Goal: Task Accomplishment & Management: Manage account settings

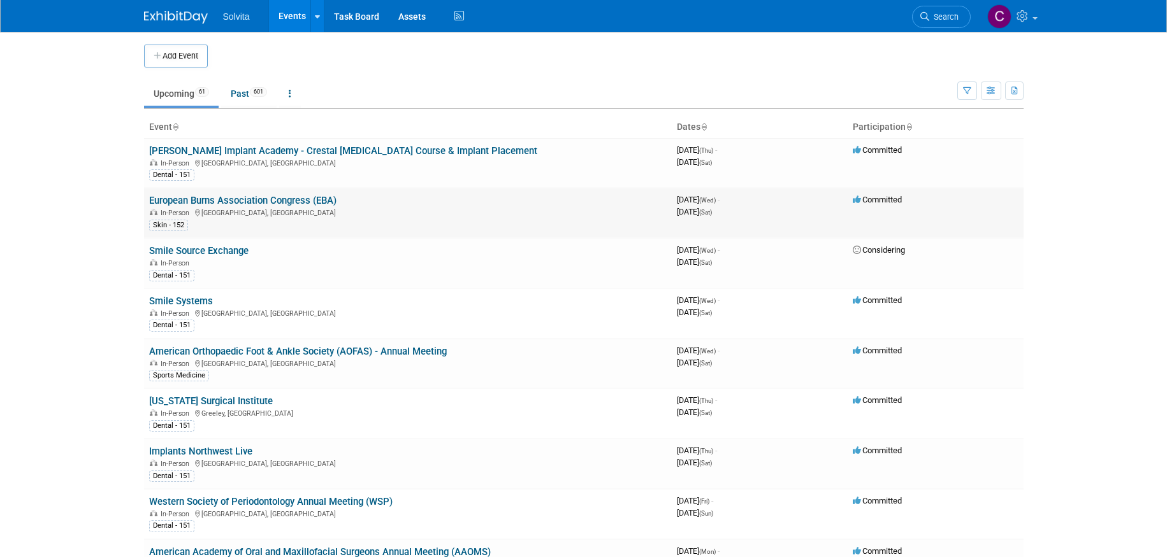
click at [261, 203] on link "European Burns Association Congress (EBA)" at bounding box center [242, 200] width 187 height 11
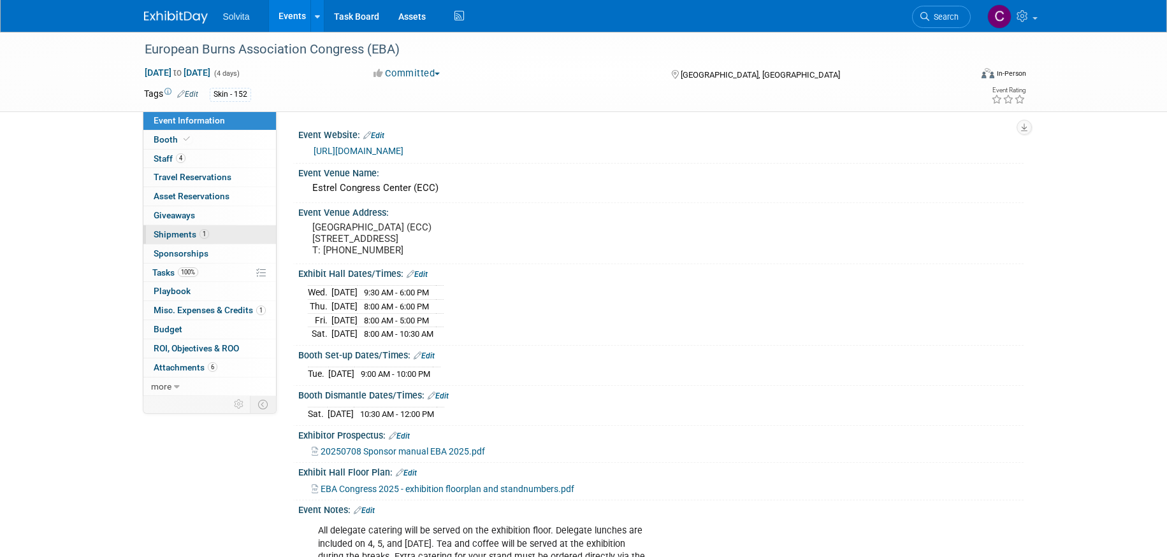
click at [166, 234] on span "Shipments 1" at bounding box center [181, 234] width 55 height 10
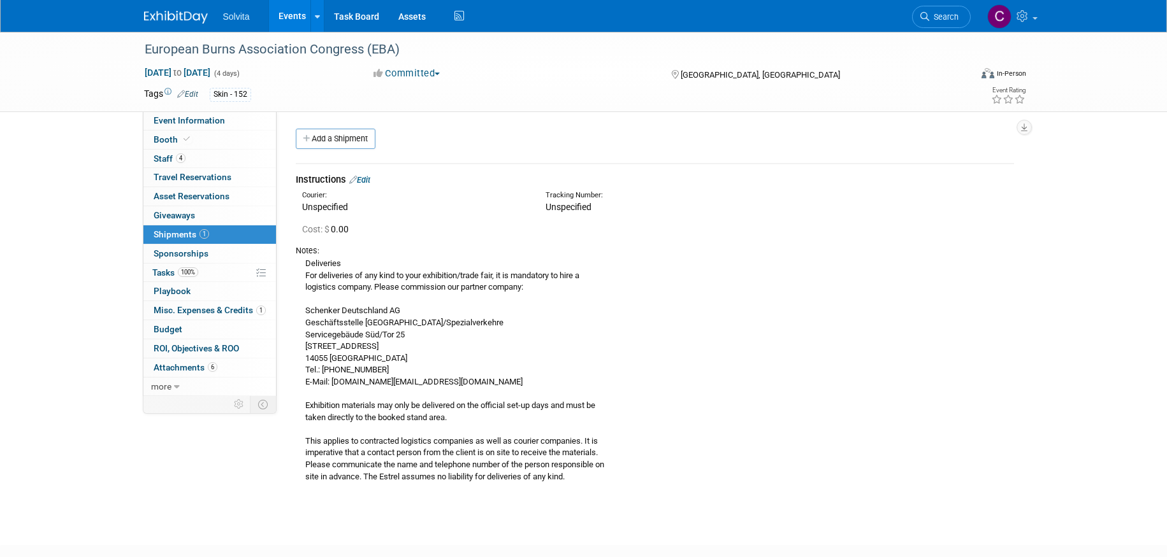
click at [289, 8] on link "Events" at bounding box center [292, 16] width 47 height 32
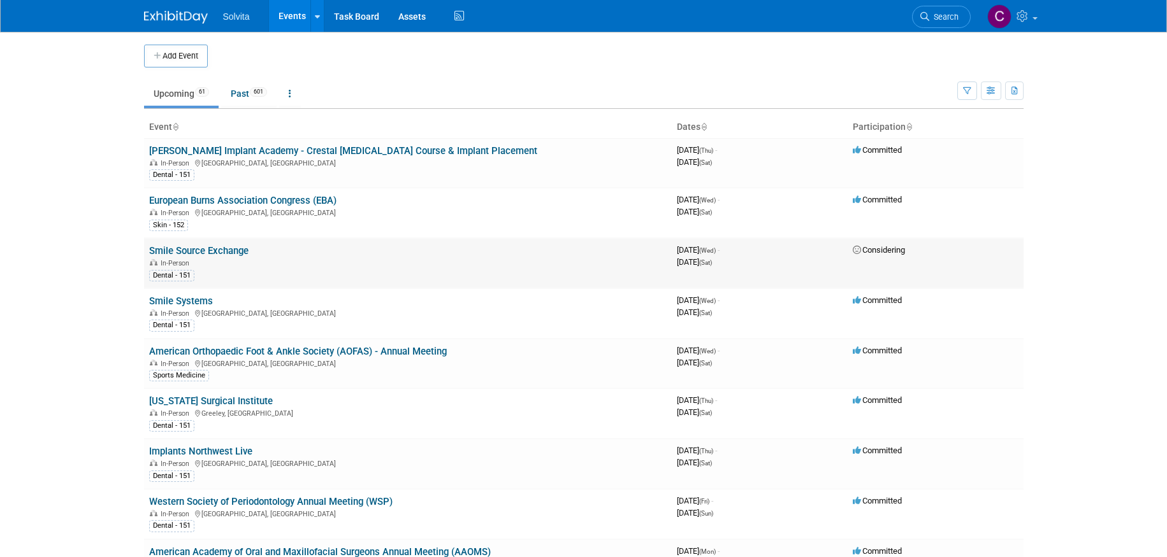
click at [215, 252] on link "Smile Source Exchange" at bounding box center [198, 250] width 99 height 11
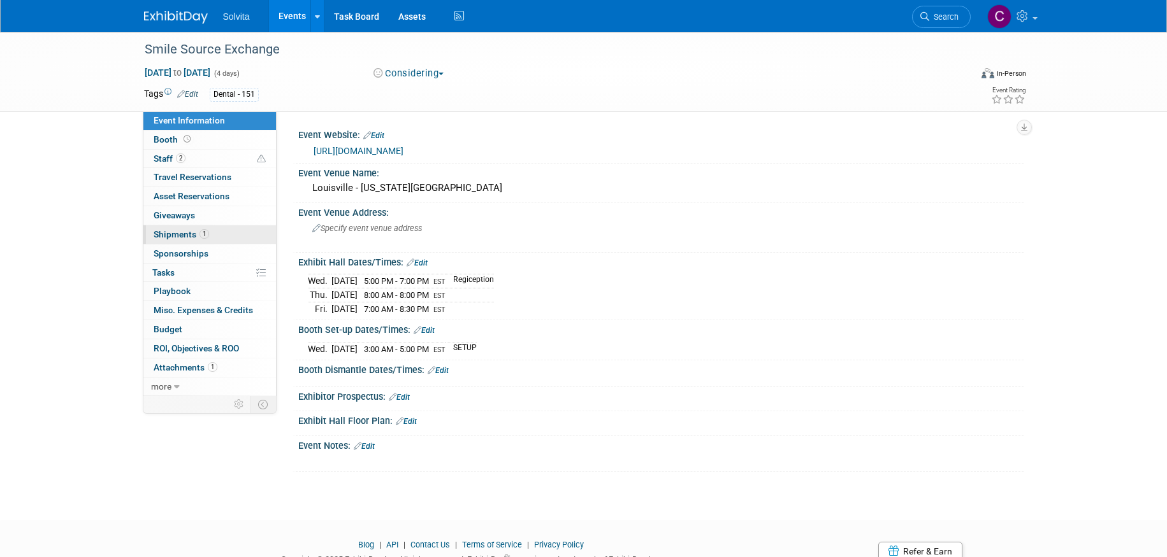
click at [183, 232] on span "Shipments 1" at bounding box center [181, 234] width 55 height 10
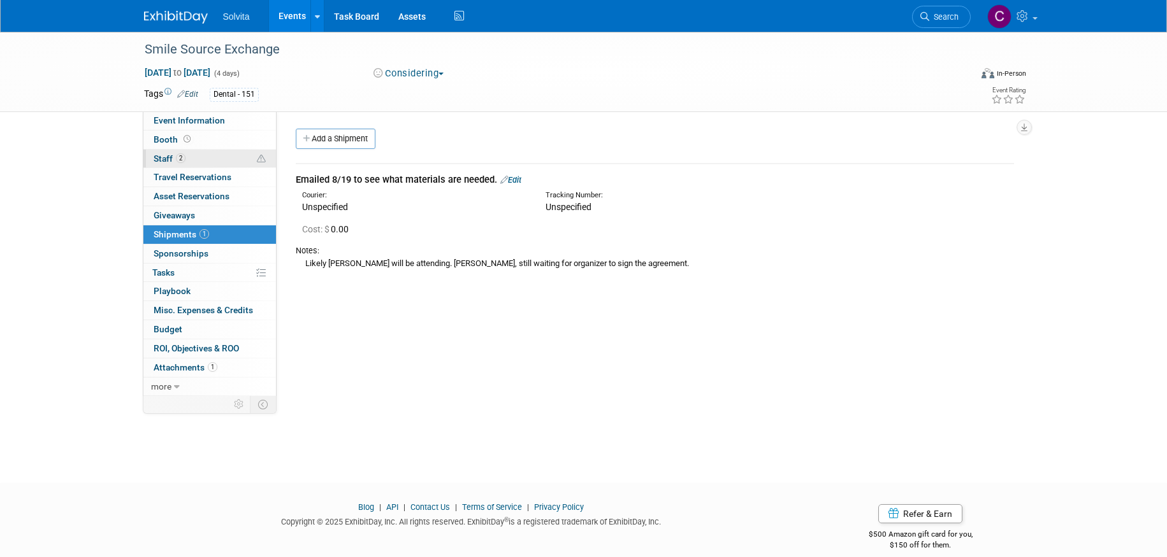
click at [166, 161] on span "Staff 2" at bounding box center [170, 159] width 32 height 10
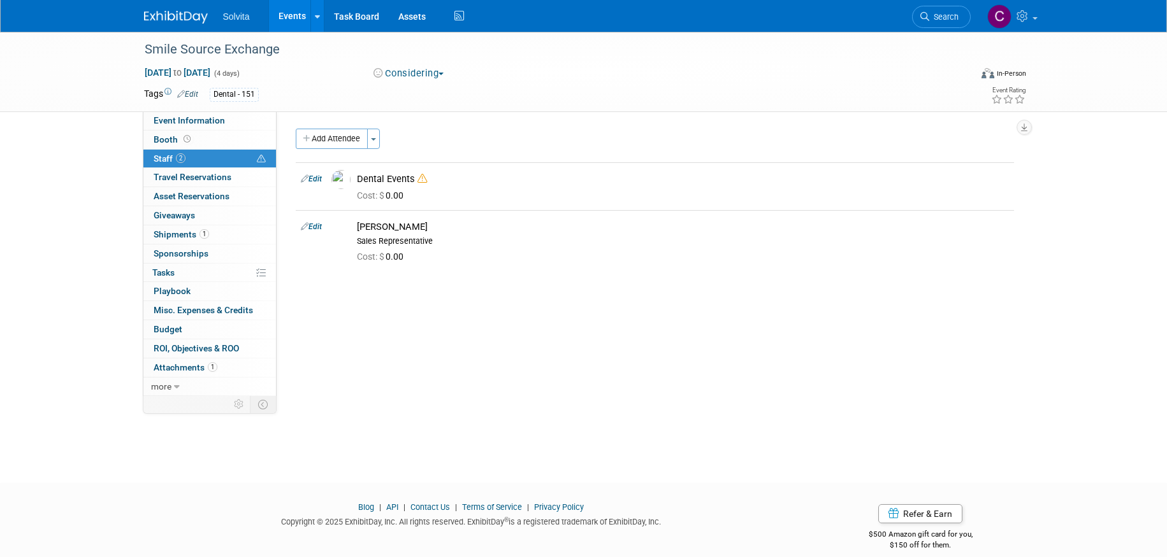
click at [291, 18] on link "Events" at bounding box center [292, 16] width 47 height 32
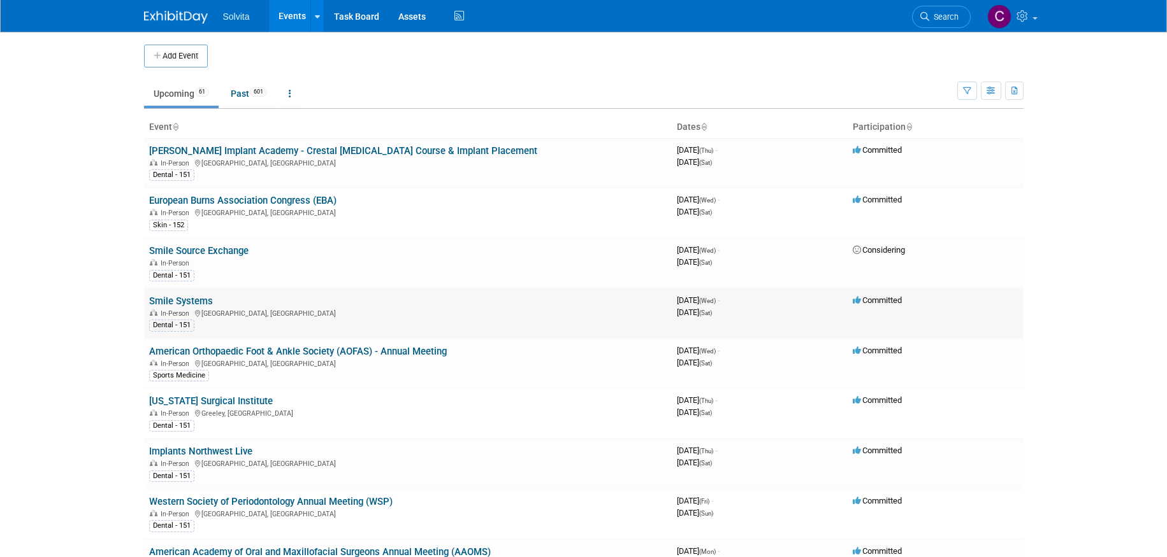
click at [171, 298] on link "Smile Systems" at bounding box center [181, 301] width 64 height 11
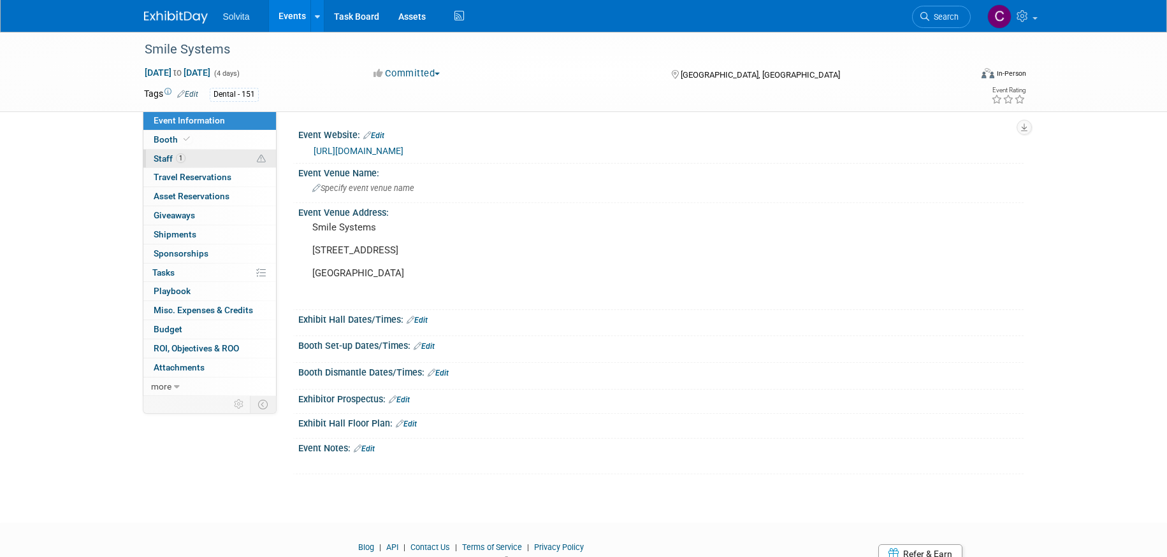
click at [164, 155] on span "Staff 1" at bounding box center [170, 159] width 32 height 10
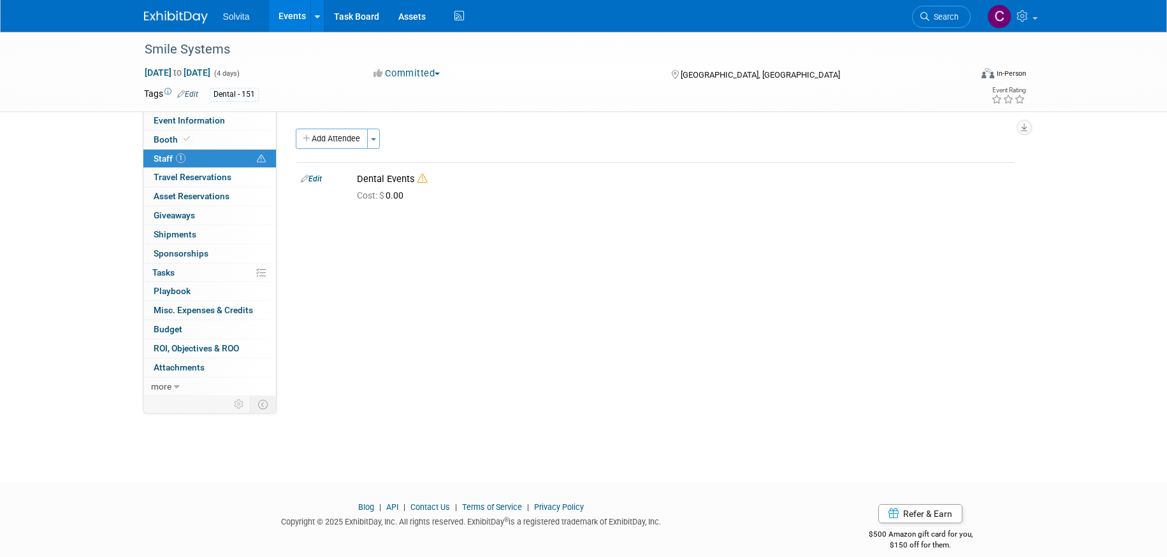
click at [282, 15] on link "Events" at bounding box center [292, 16] width 47 height 32
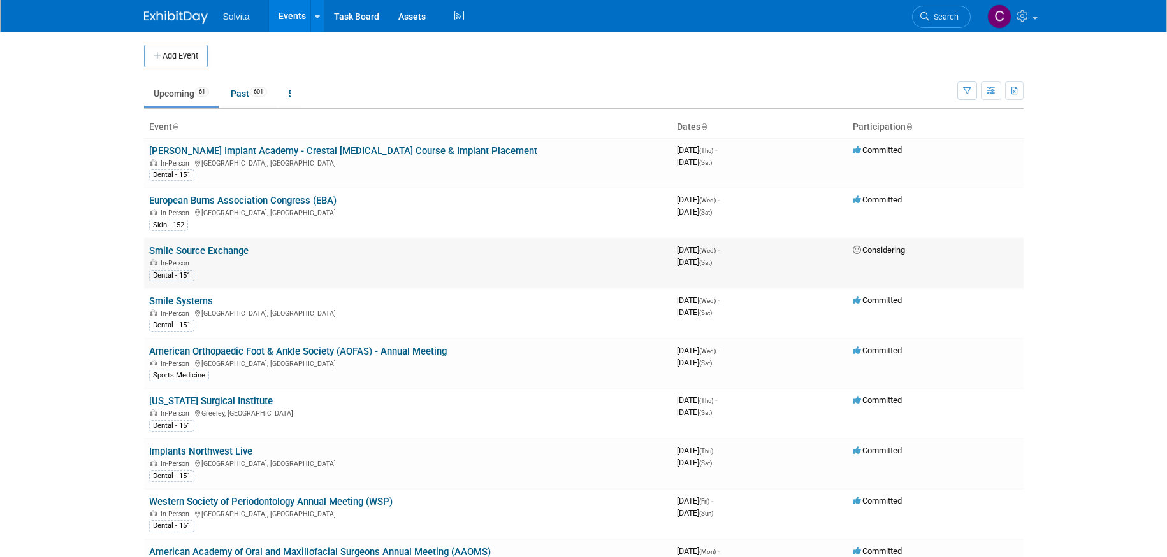
click at [222, 254] on link "Smile Source Exchange" at bounding box center [198, 250] width 99 height 11
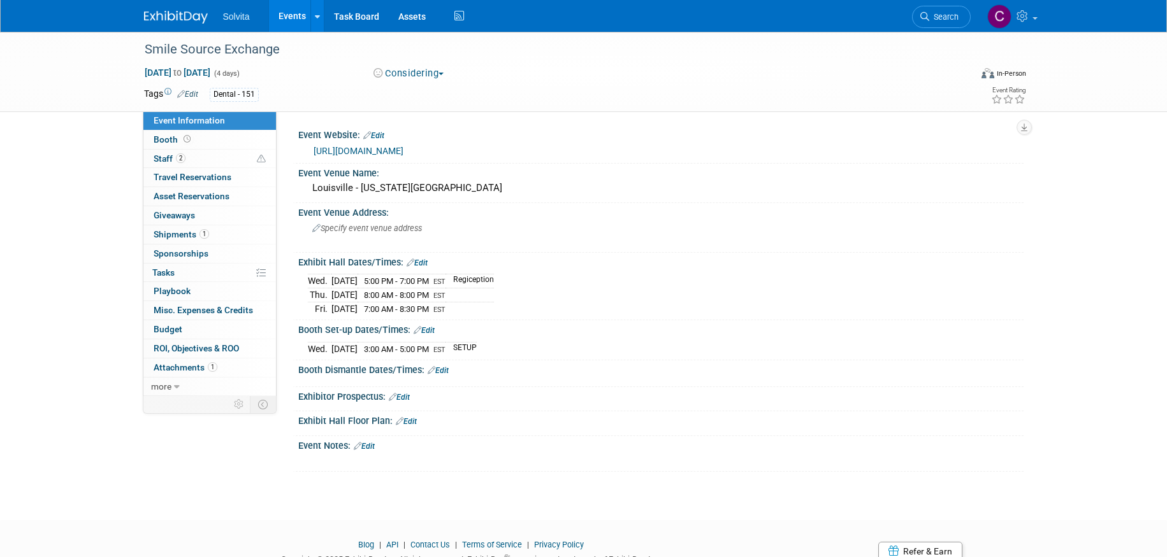
click at [424, 263] on link "Edit" at bounding box center [416, 263] width 21 height 9
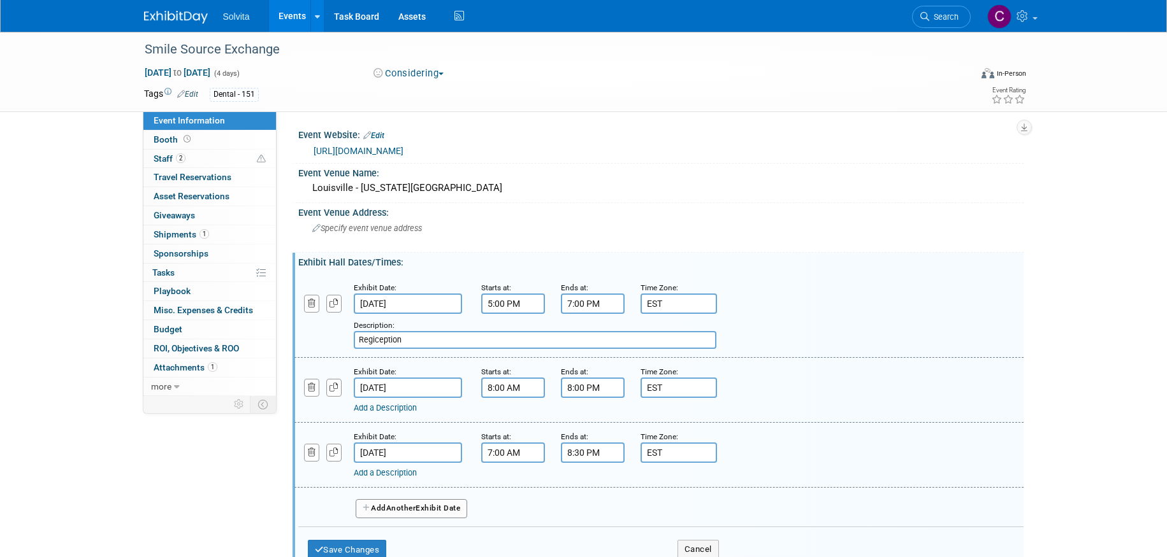
drag, startPoint x: 367, startPoint y: 342, endPoint x: 454, endPoint y: 340, distance: 87.3
click at [454, 340] on input "Regiception" at bounding box center [535, 340] width 363 height 18
type input "Reception"
click at [382, 547] on button "Save Changes" at bounding box center [347, 550] width 79 height 20
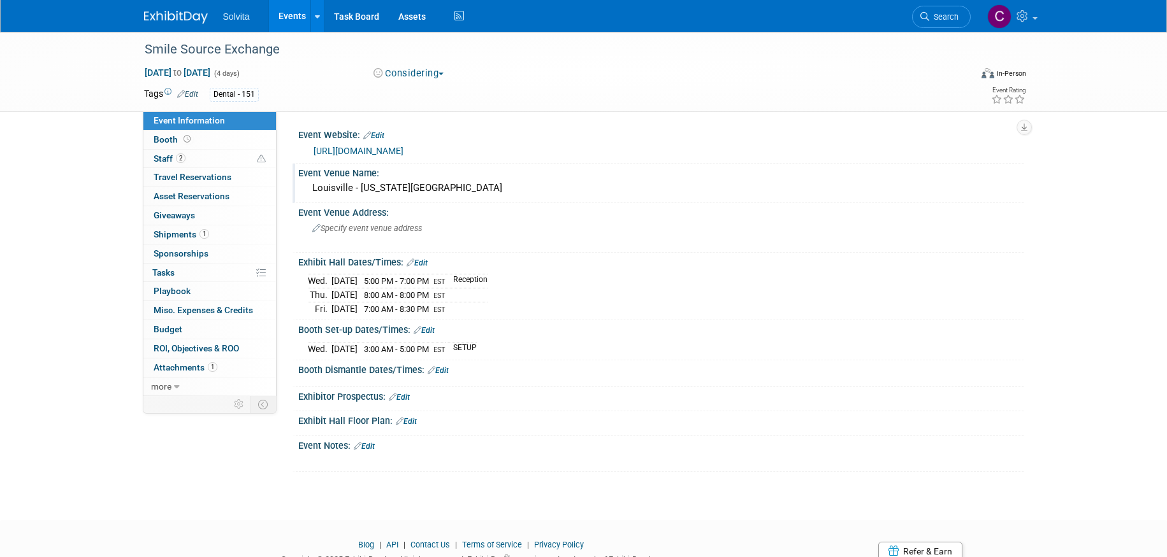
drag, startPoint x: 543, startPoint y: 191, endPoint x: 305, endPoint y: 192, distance: 237.7
click at [305, 192] on div "Louisville - Kentucky International Convention Center" at bounding box center [660, 188] width 725 height 21
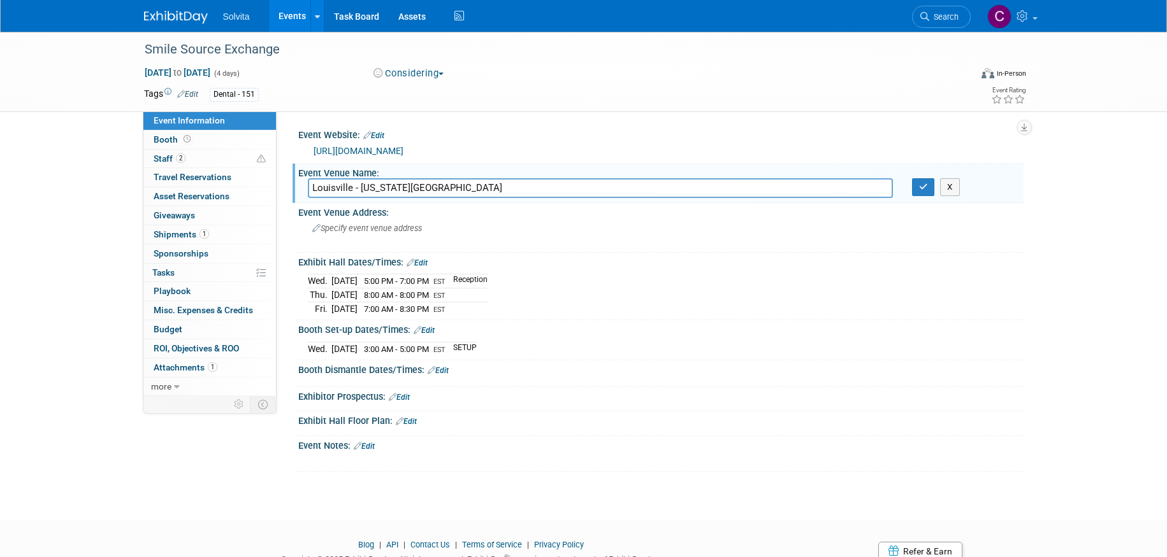
drag, startPoint x: 550, startPoint y: 192, endPoint x: 283, endPoint y: 189, distance: 267.0
click at [283, 189] on div "Event Website: Edit https://smilesource.com/the-exchange-2025-smile-sources-ann…" at bounding box center [650, 253] width 747 height 285
click at [417, 233] on div "Specify event venue address" at bounding box center [449, 233] width 283 height 29
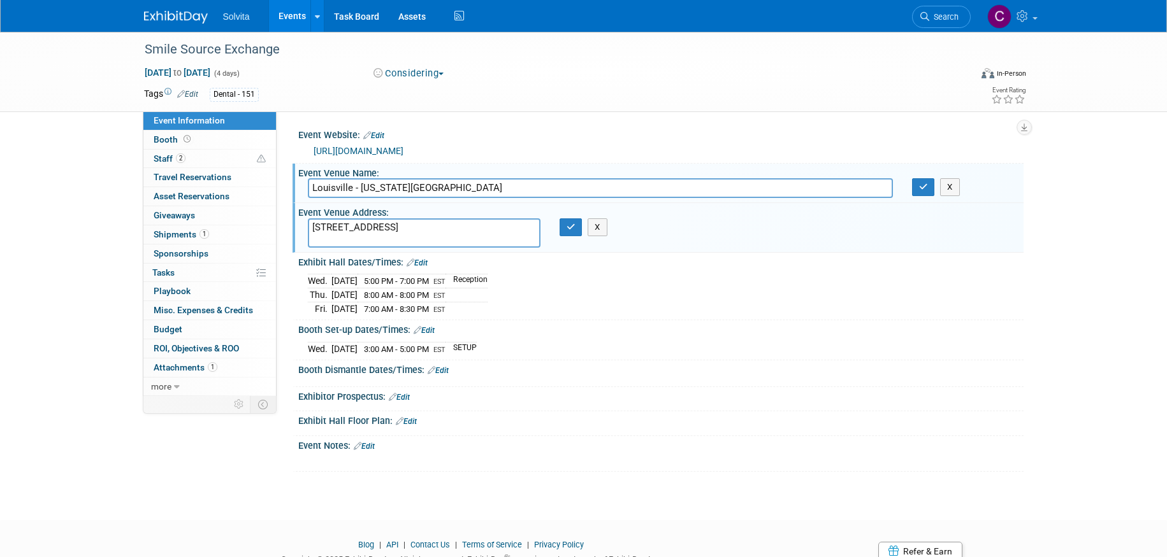
click at [367, 227] on textarea "221 S 4th St, Louisville, KY 40202" at bounding box center [424, 233] width 233 height 29
type textarea "221 S 4th St Louisville, KY 40202"
click at [568, 225] on icon "button" at bounding box center [570, 227] width 9 height 8
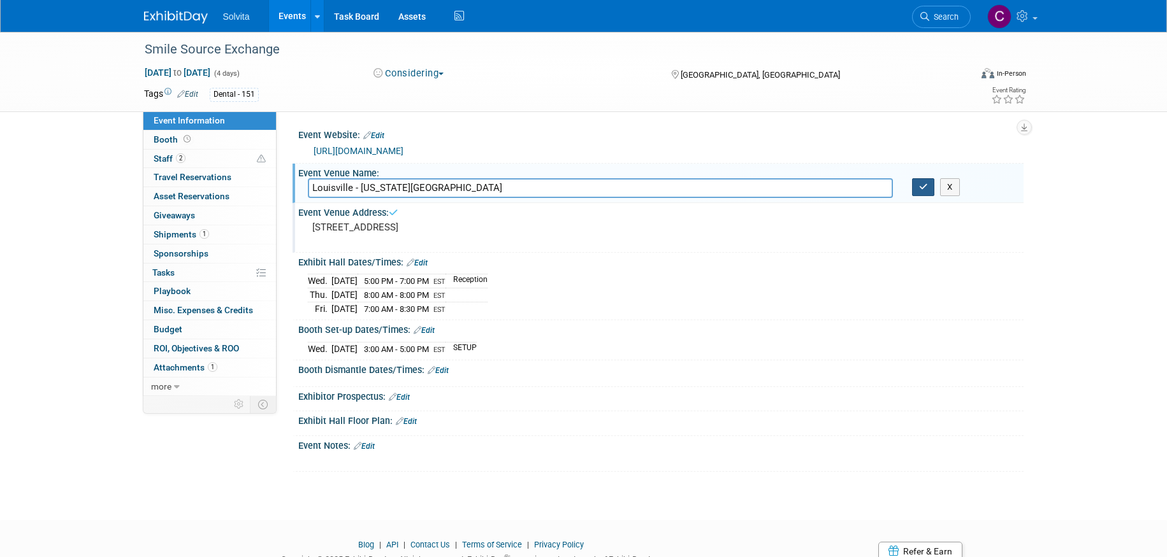
click at [923, 187] on icon "button" at bounding box center [923, 187] width 9 height 8
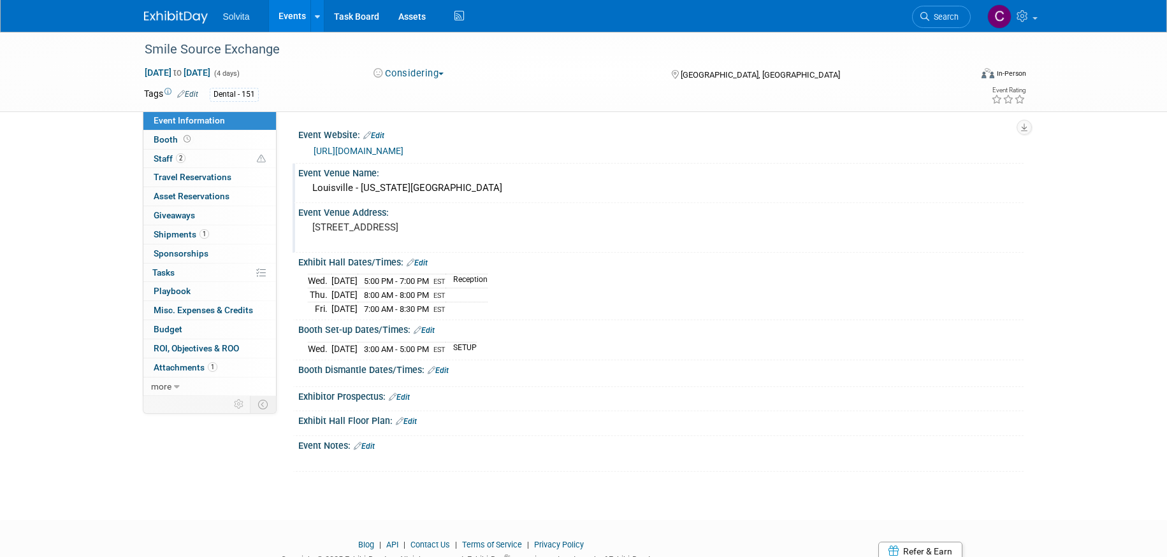
click at [396, 150] on link "https://smilesource.com/the-exchange-2025-smile-sources-annual-meeting-in-louis…" at bounding box center [358, 151] width 90 height 10
drag, startPoint x: 312, startPoint y: 150, endPoint x: 410, endPoint y: 152, distance: 97.5
click at [410, 152] on div "https://smilesource.com/the-exchange-2025-smile-sources-annual-meeting-in-louis…" at bounding box center [661, 150] width 706 height 18
copy link "https://smilesource.com"
click at [377, 133] on link "Edit" at bounding box center [373, 135] width 21 height 9
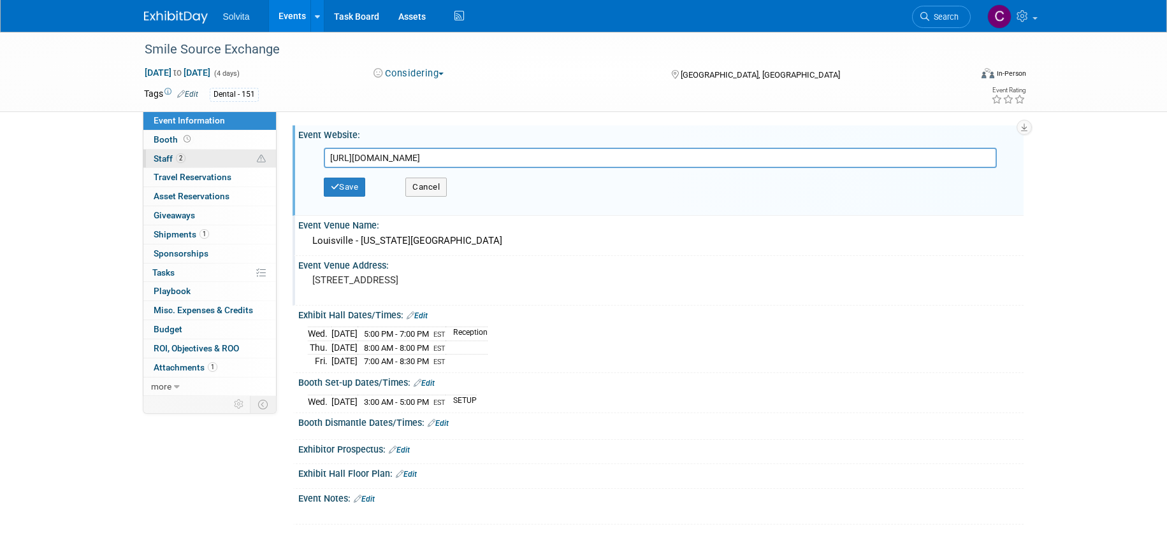
drag, startPoint x: 735, startPoint y: 159, endPoint x: 157, endPoint y: 157, distance: 577.9
click at [157, 157] on div "Event Information Event Info Booth Booth 2 Staff 2 Staff 0 Travel Reservations …" at bounding box center [583, 278] width 898 height 493
type input "https://sstheexchange25.eventscribe.net/"
click at [348, 187] on button "Save" at bounding box center [345, 187] width 42 height 19
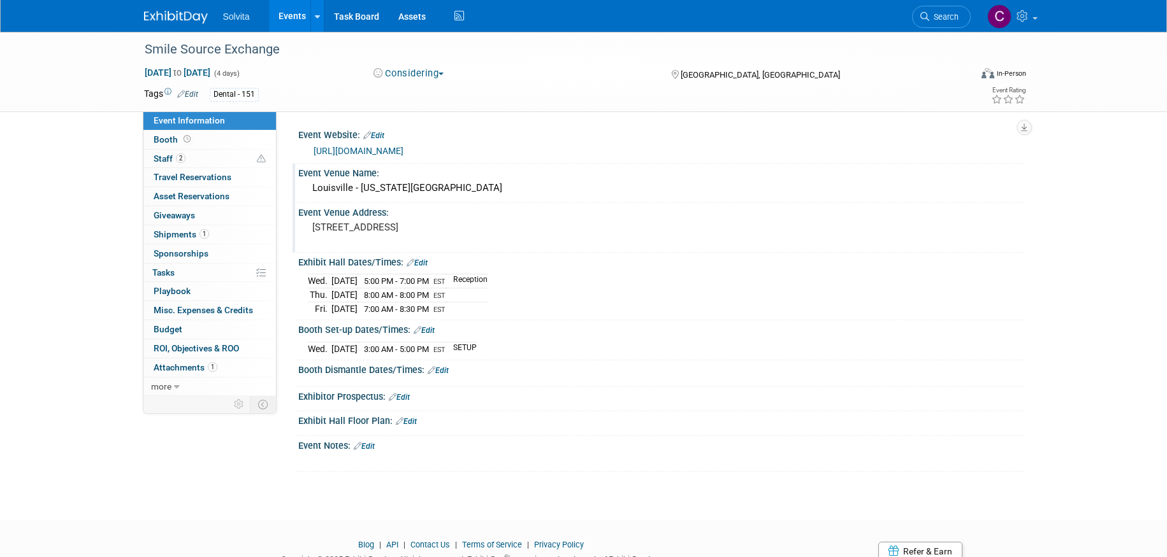
click at [402, 389] on div "Exhibitor Prospectus: Edit" at bounding box center [660, 395] width 725 height 17
click at [406, 396] on link "Edit" at bounding box center [399, 397] width 21 height 9
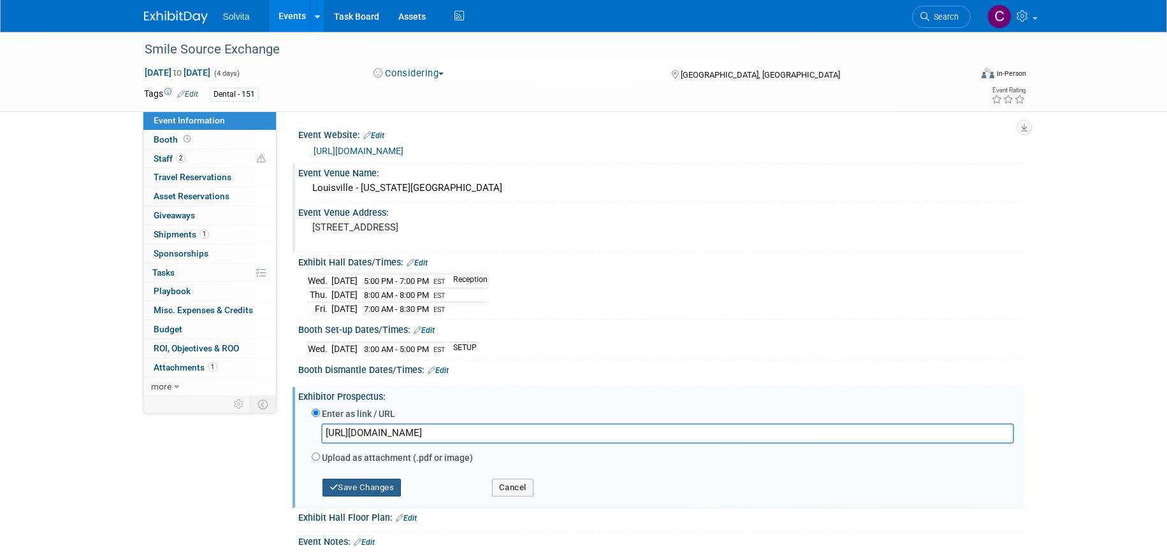
type input "https://info.smilesource.com/hubfs/!UPDATED%20Exchange%202025%20Vendor%20Prospe…"
click at [378, 488] on button "Save Changes" at bounding box center [361, 488] width 79 height 18
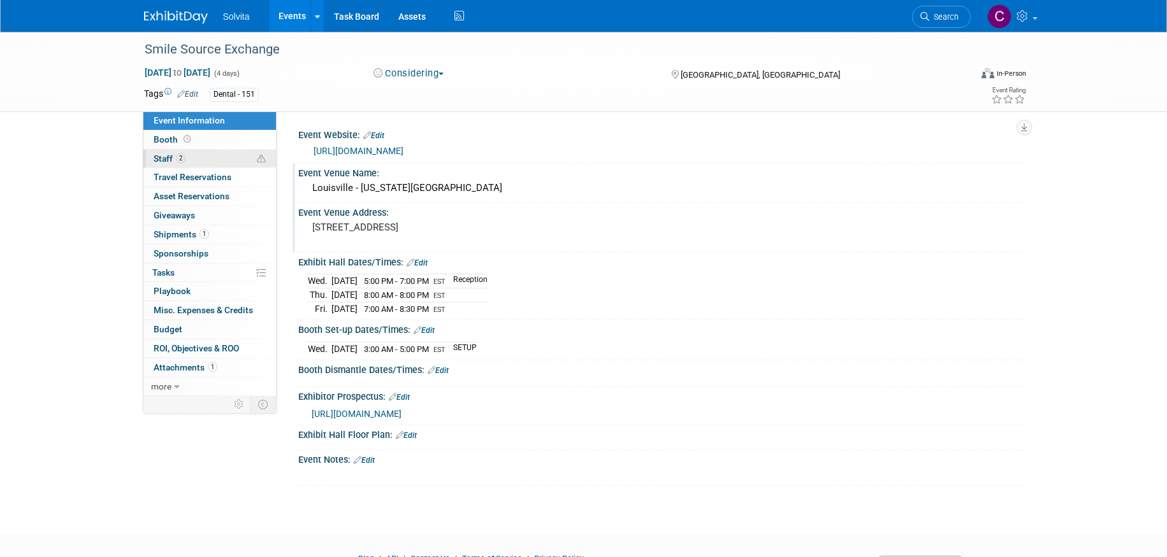
click at [161, 157] on span "Staff 2" at bounding box center [170, 159] width 32 height 10
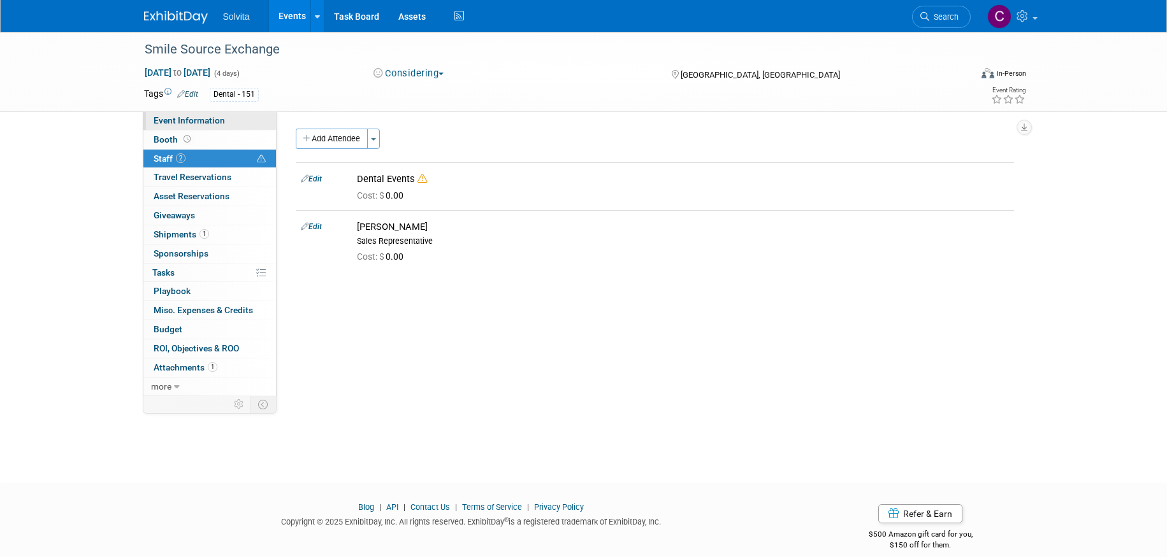
click at [189, 118] on span "Event Information" at bounding box center [189, 120] width 71 height 10
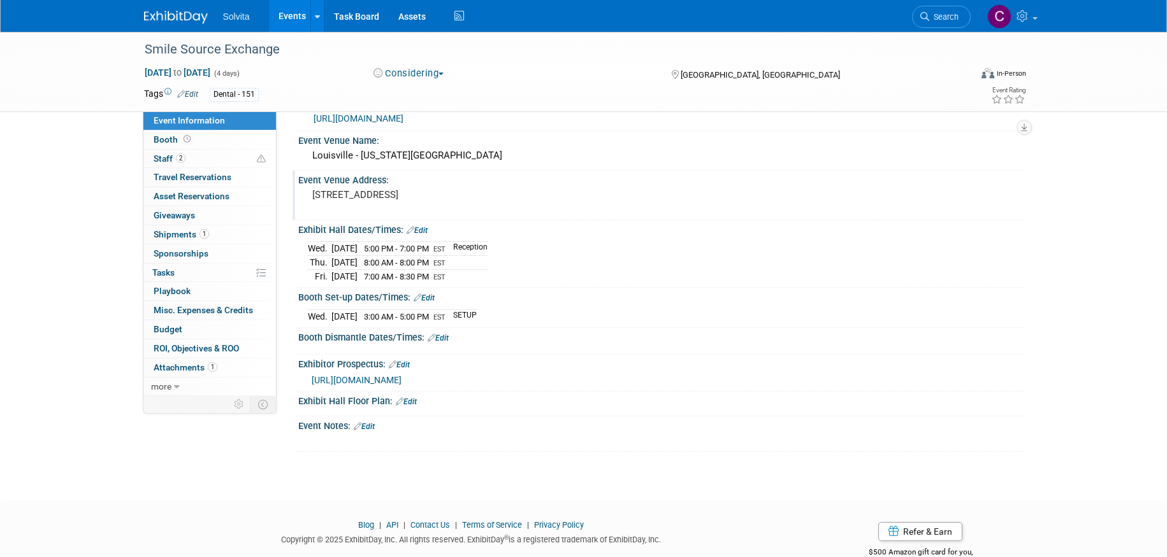
scroll to position [64, 0]
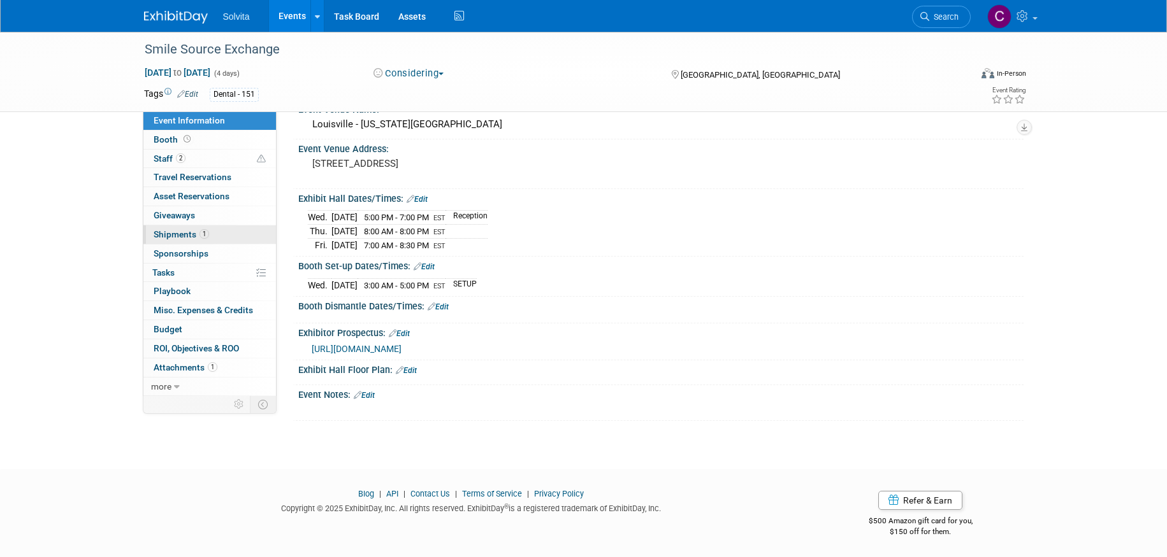
click at [180, 234] on span "Shipments 1" at bounding box center [181, 234] width 55 height 10
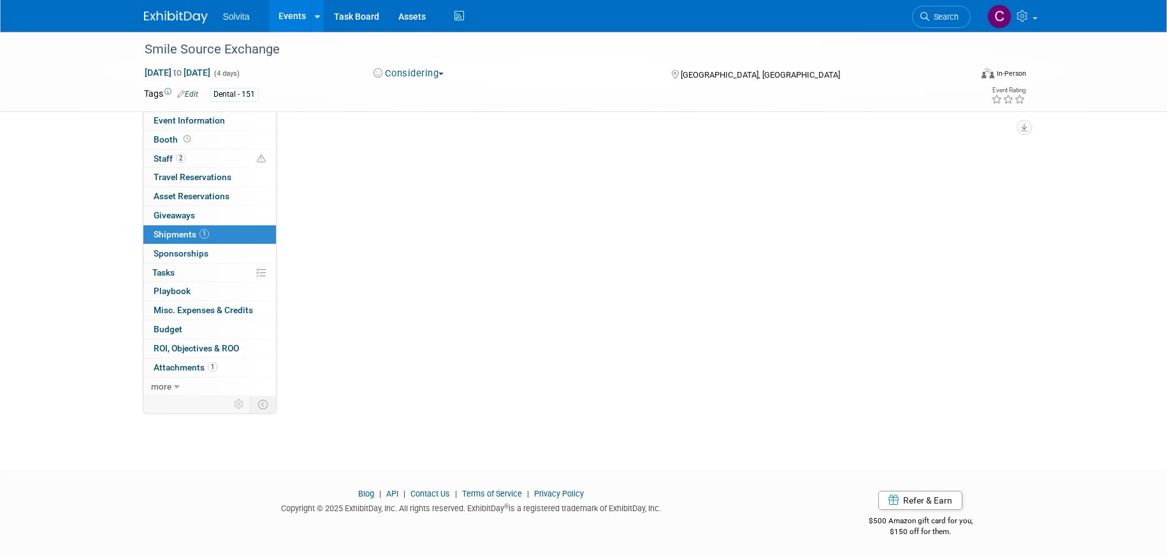
scroll to position [0, 0]
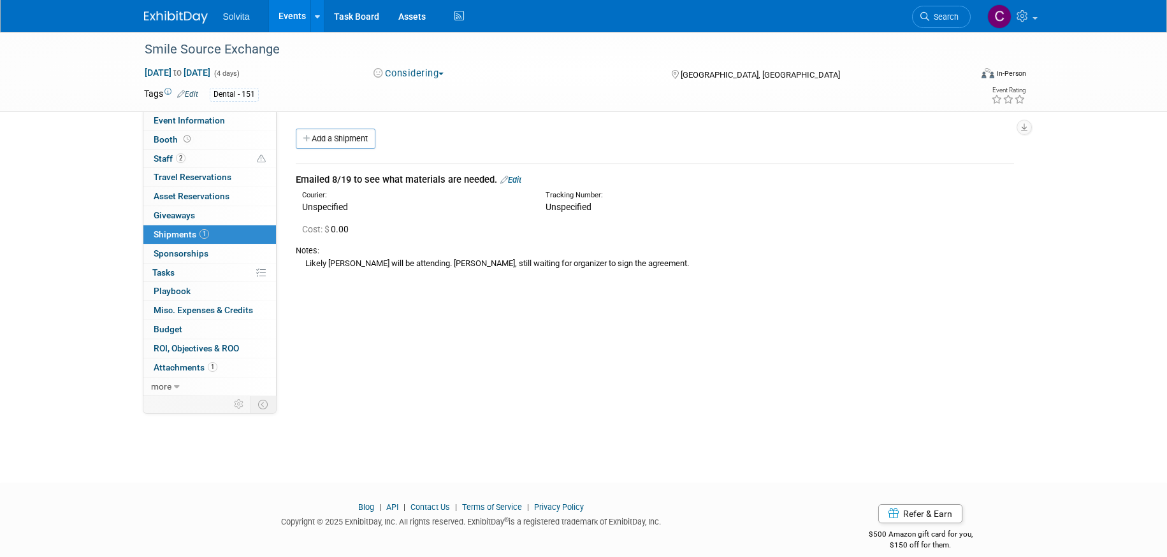
click at [294, 18] on link "Events" at bounding box center [292, 16] width 47 height 32
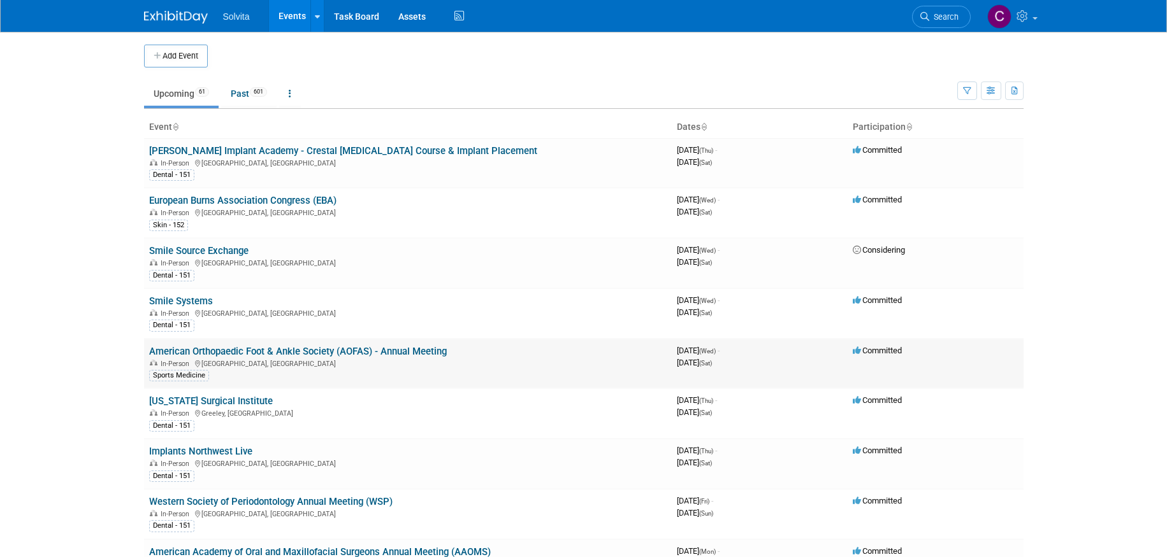
click at [244, 350] on link "American Orthopaedic Foot & Ankle Society (AOFAS) - Annual Meeting" at bounding box center [298, 351] width 298 height 11
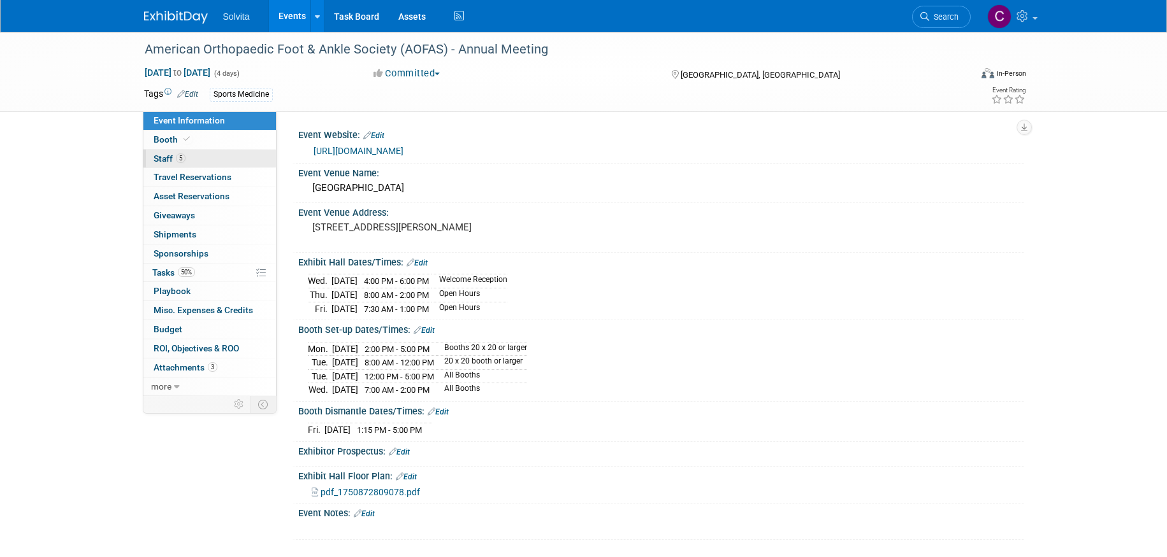
click at [163, 157] on span "Staff 5" at bounding box center [170, 159] width 32 height 10
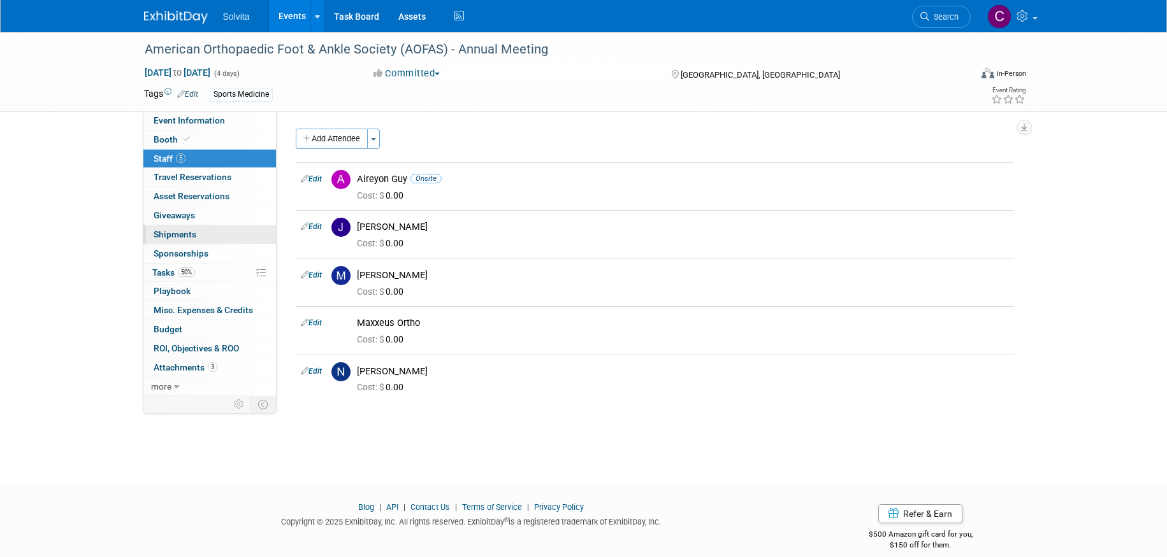
click at [185, 231] on span "Shipments 0" at bounding box center [175, 234] width 43 height 10
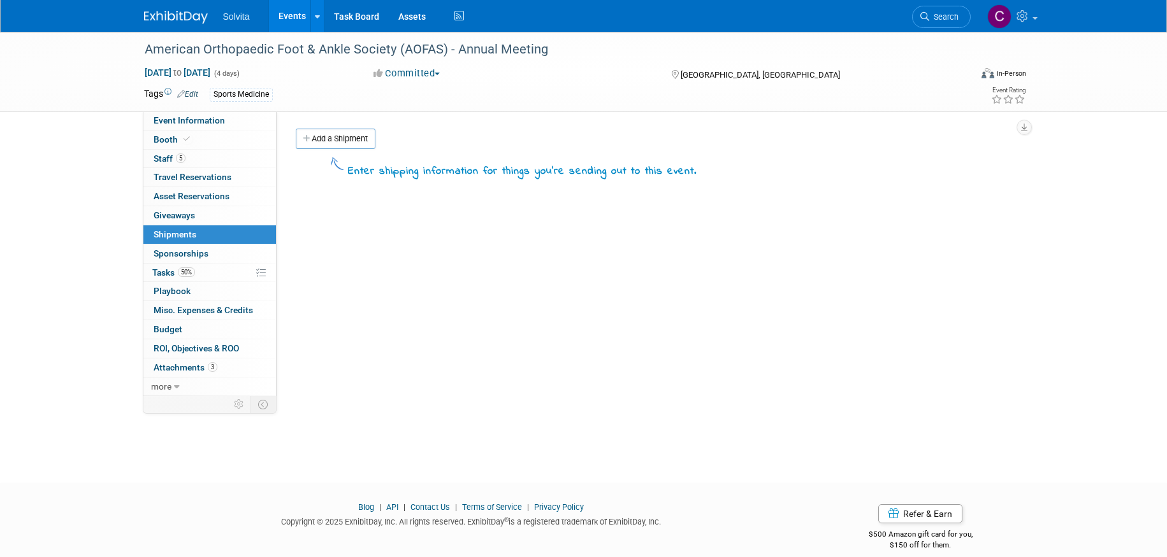
drag, startPoint x: 345, startPoint y: 137, endPoint x: 344, endPoint y: 143, distance: 6.4
click at [345, 137] on link "Add a Shipment" at bounding box center [336, 139] width 80 height 20
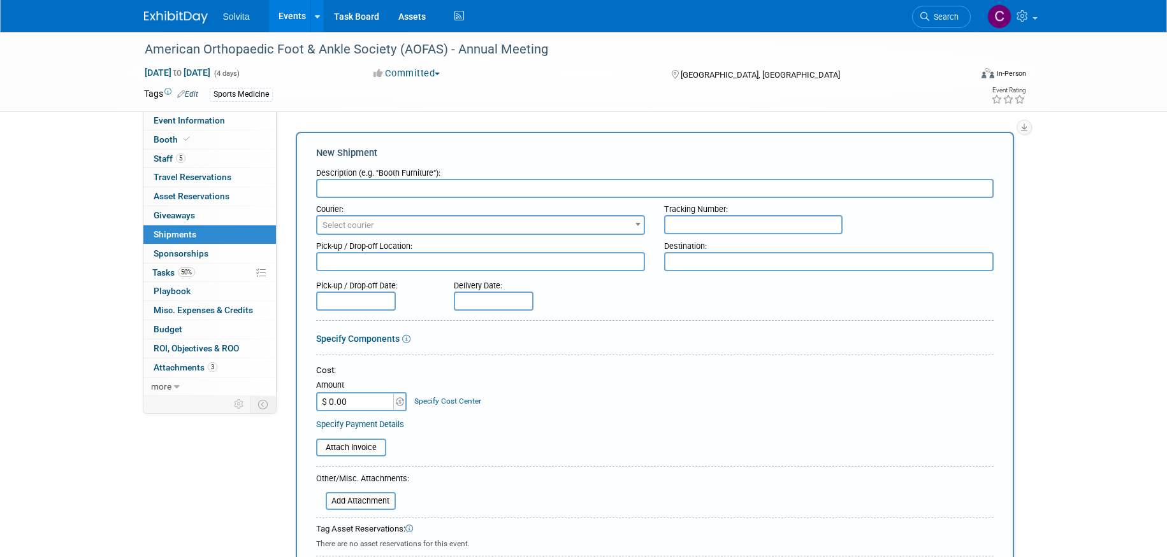
click at [350, 198] on div "Courier:" at bounding box center [480, 206] width 329 height 17
click at [350, 186] on input "text" at bounding box center [654, 188] width 677 height 19
type input "B"
type input "Large Black Tote"
click at [748, 217] on input "text" at bounding box center [753, 224] width 178 height 19
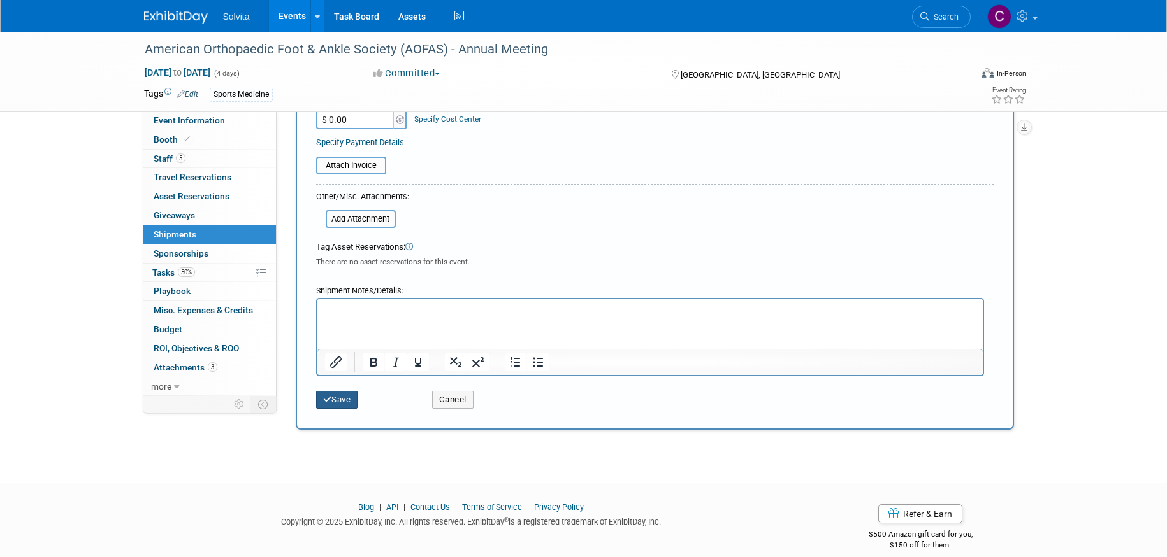
type input "415684113966"
click at [349, 399] on button "Save" at bounding box center [337, 400] width 42 height 18
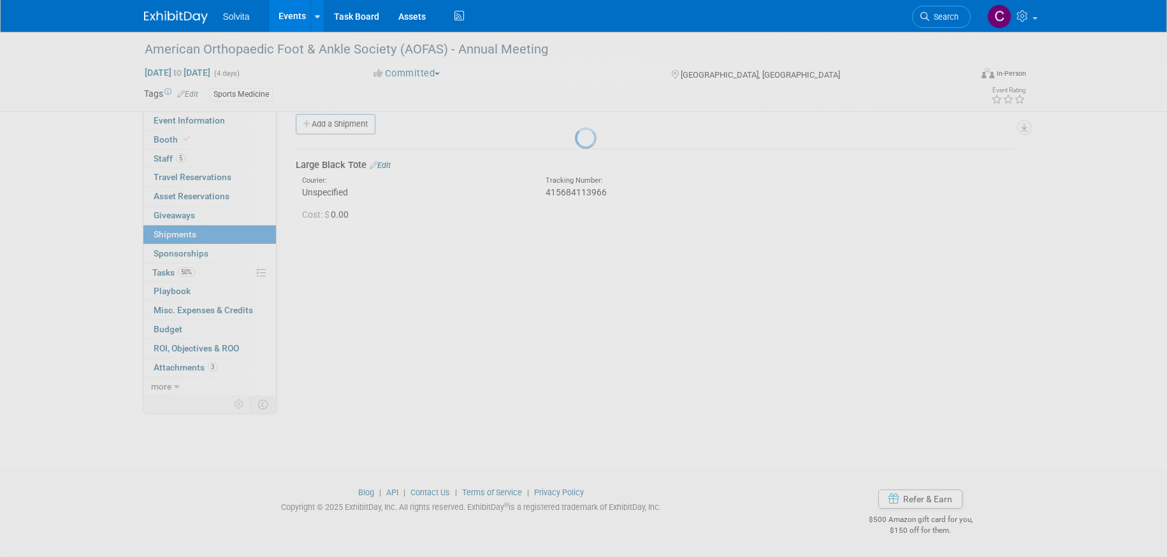
scroll to position [15, 0]
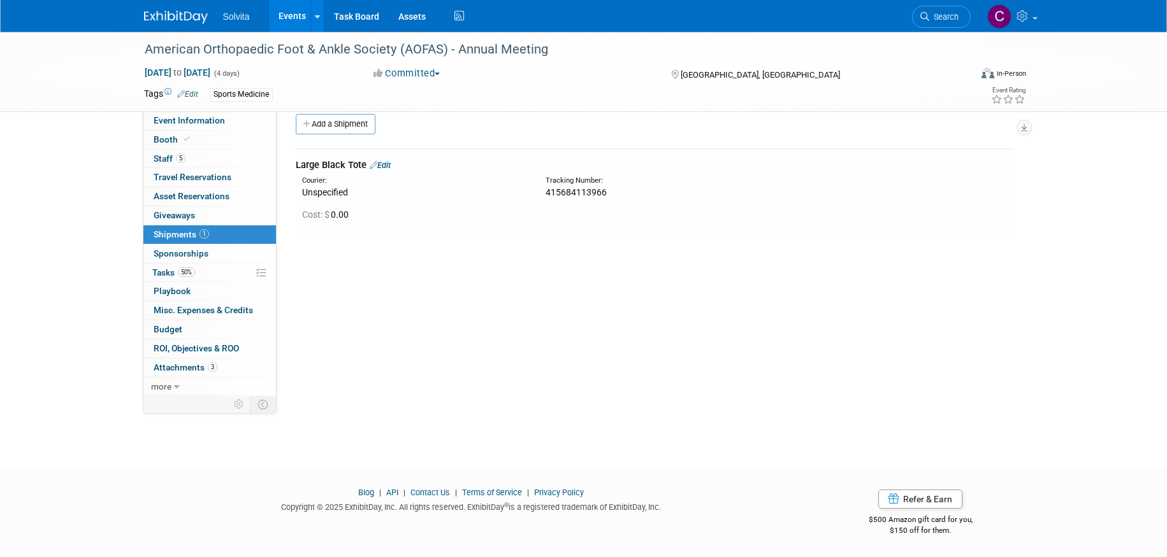
click at [389, 166] on link "Edit" at bounding box center [380, 166] width 21 height 10
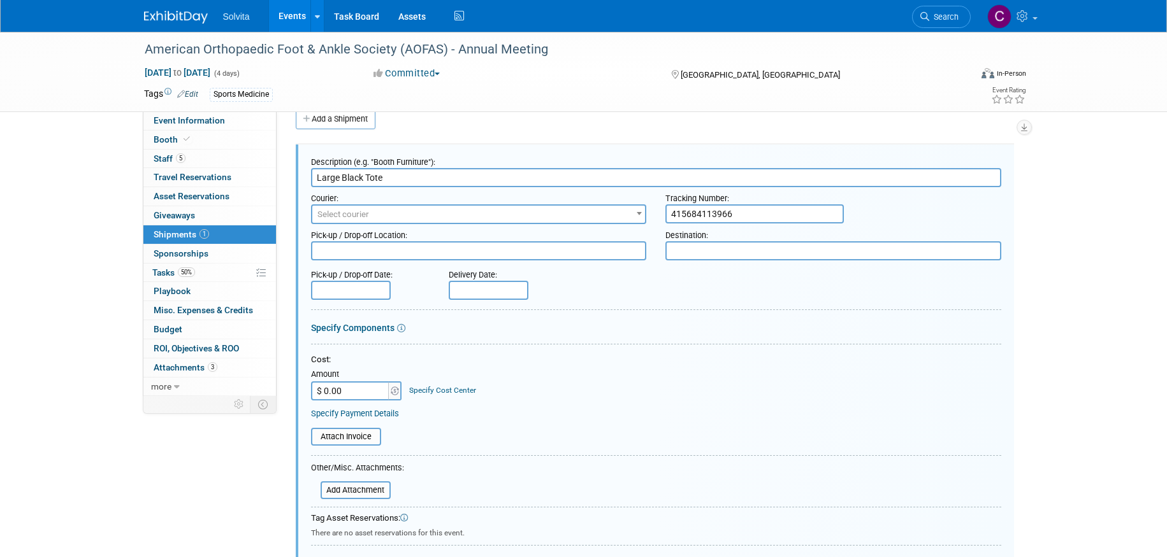
scroll to position [147, 0]
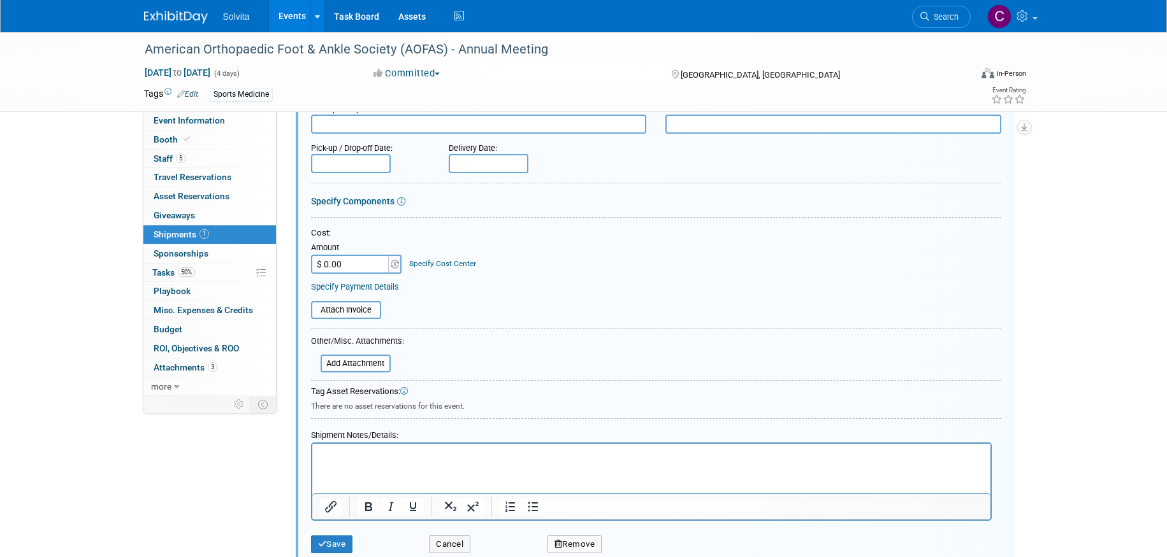
click at [389, 444] on html at bounding box center [651, 453] width 678 height 18
click at [389, 445] on html "Shipped to Shepard Exposition Services" at bounding box center [651, 453] width 678 height 18
click at [340, 547] on button "Save" at bounding box center [332, 545] width 42 height 18
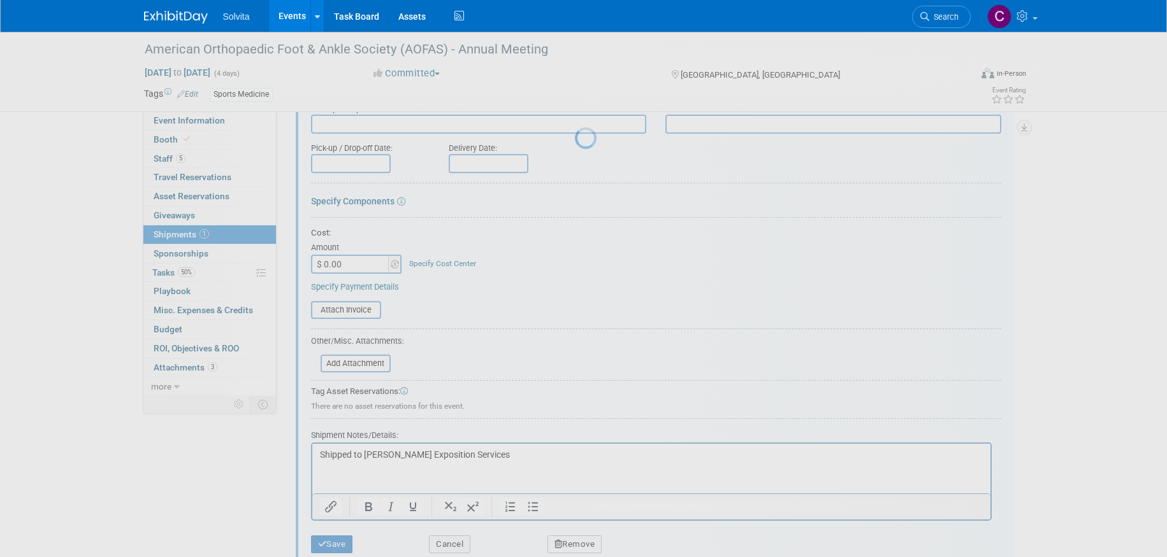
scroll to position [15, 0]
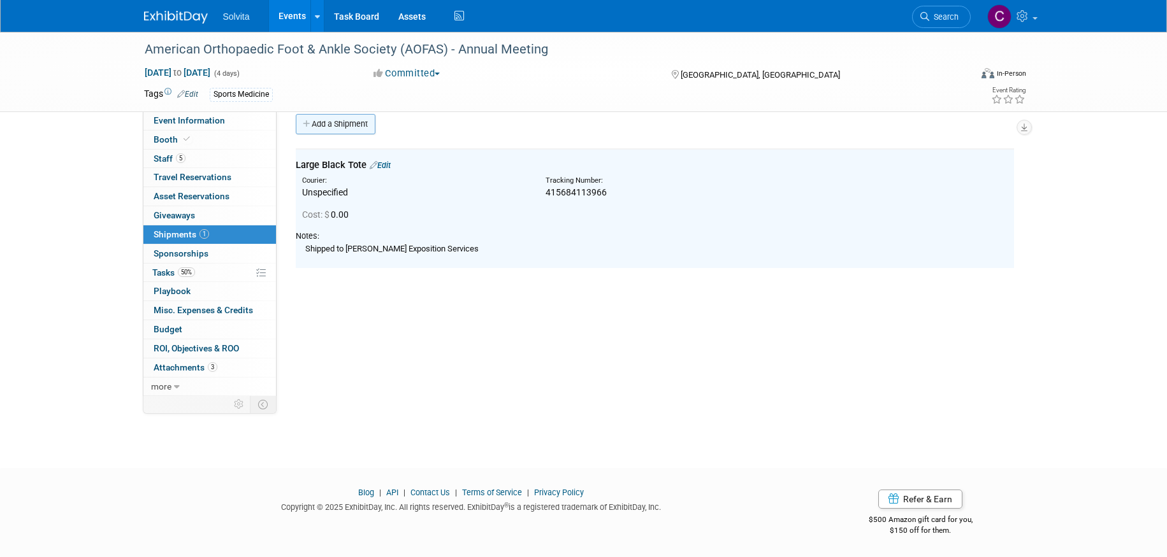
click at [333, 126] on link "Add a Shipment" at bounding box center [336, 124] width 80 height 20
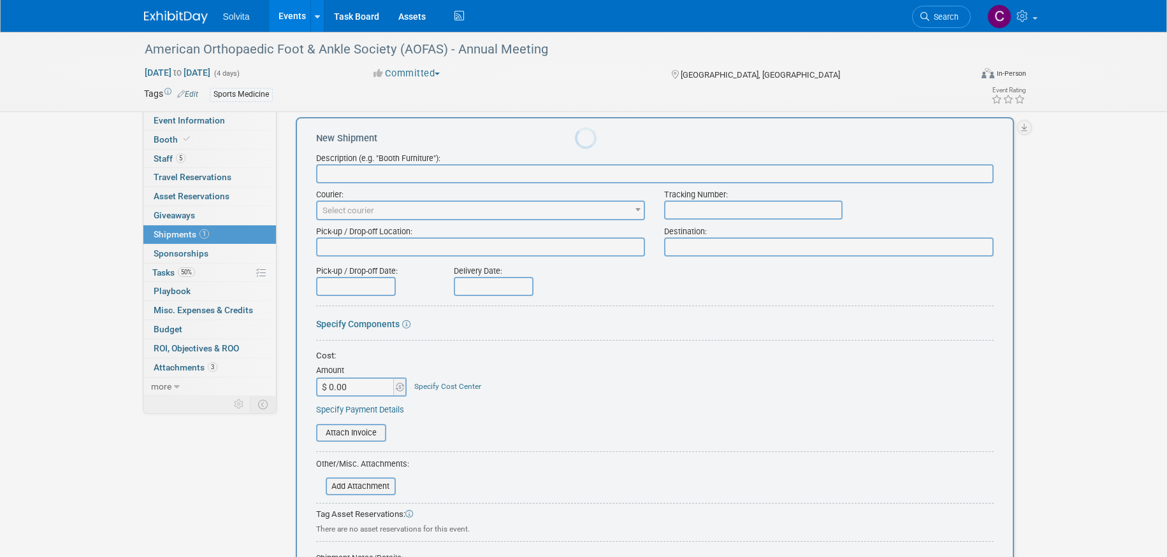
scroll to position [0, 0]
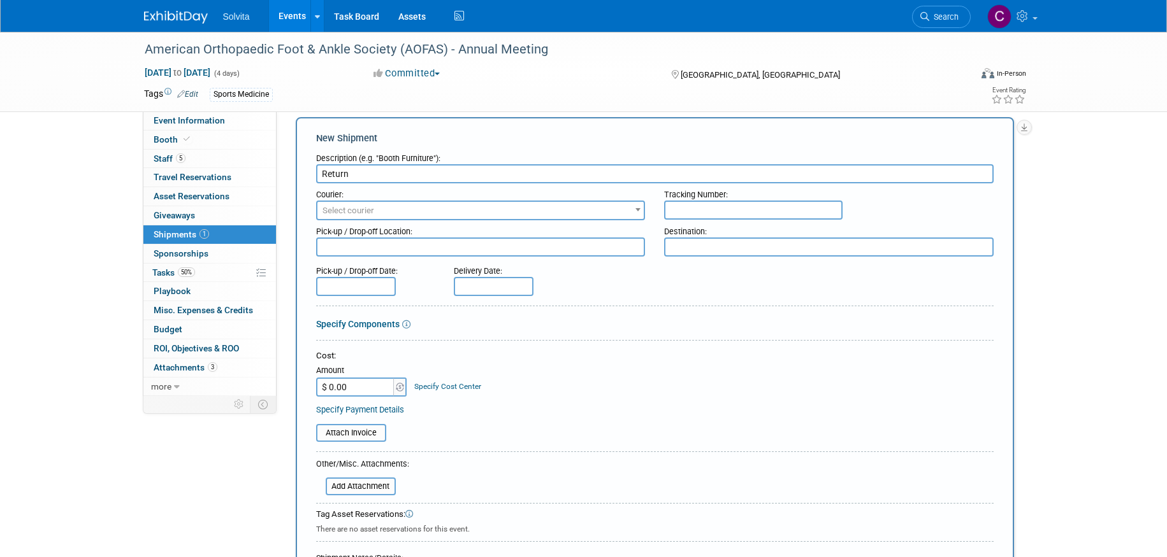
type input "Return"
click at [726, 203] on input "text" at bounding box center [753, 210] width 178 height 19
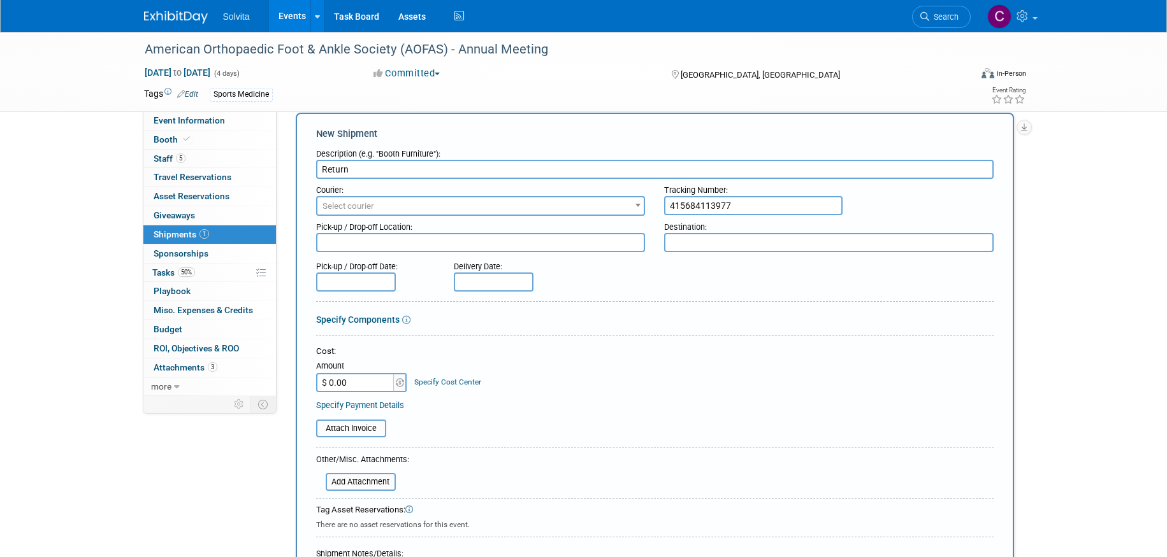
scroll to position [397, 0]
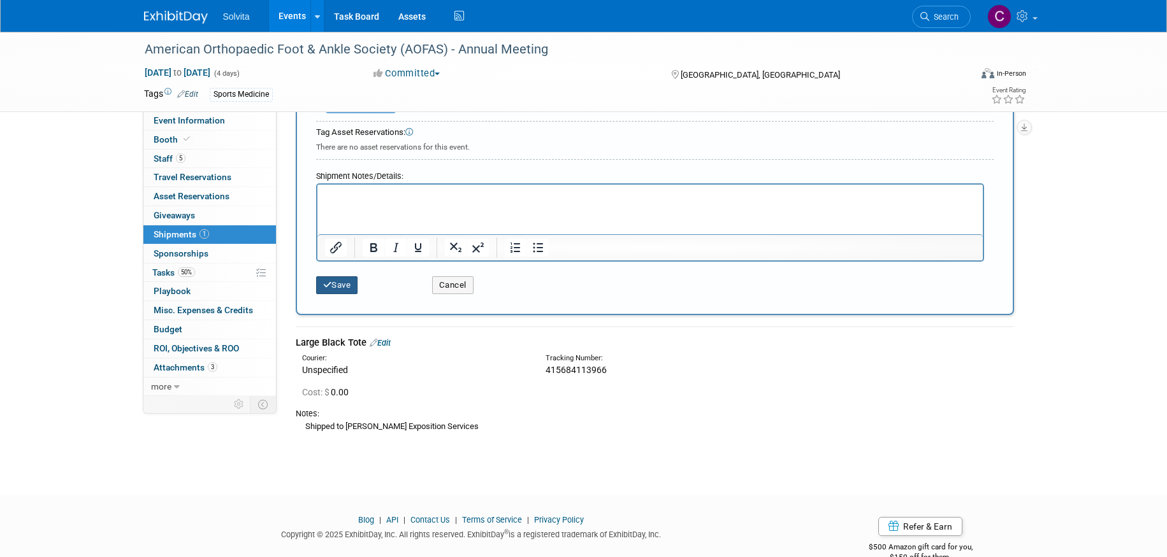
type input "415684113977"
click at [346, 288] on button "Save" at bounding box center [337, 286] width 42 height 18
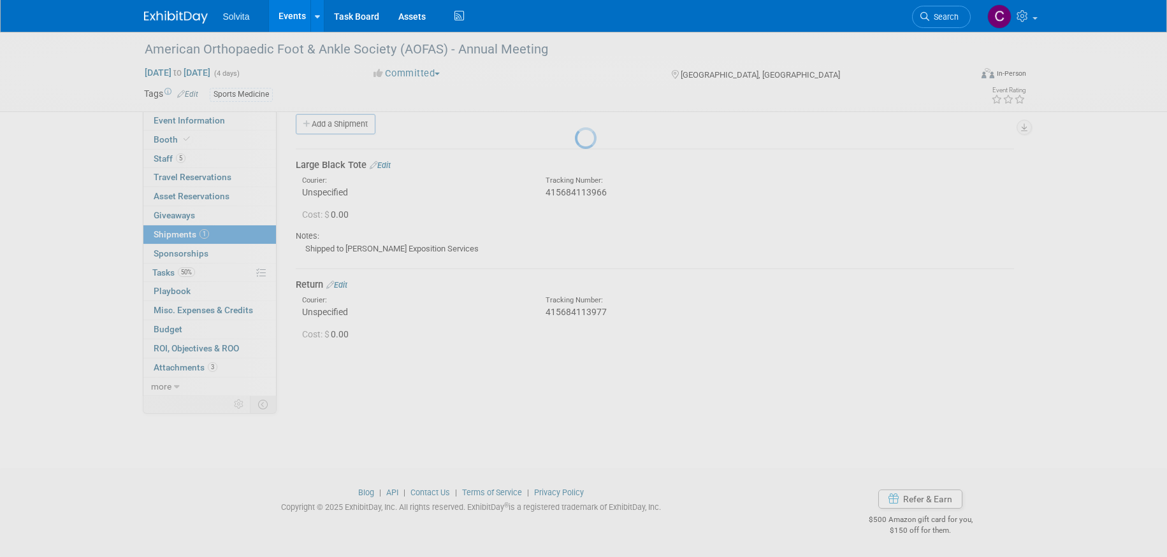
scroll to position [15, 0]
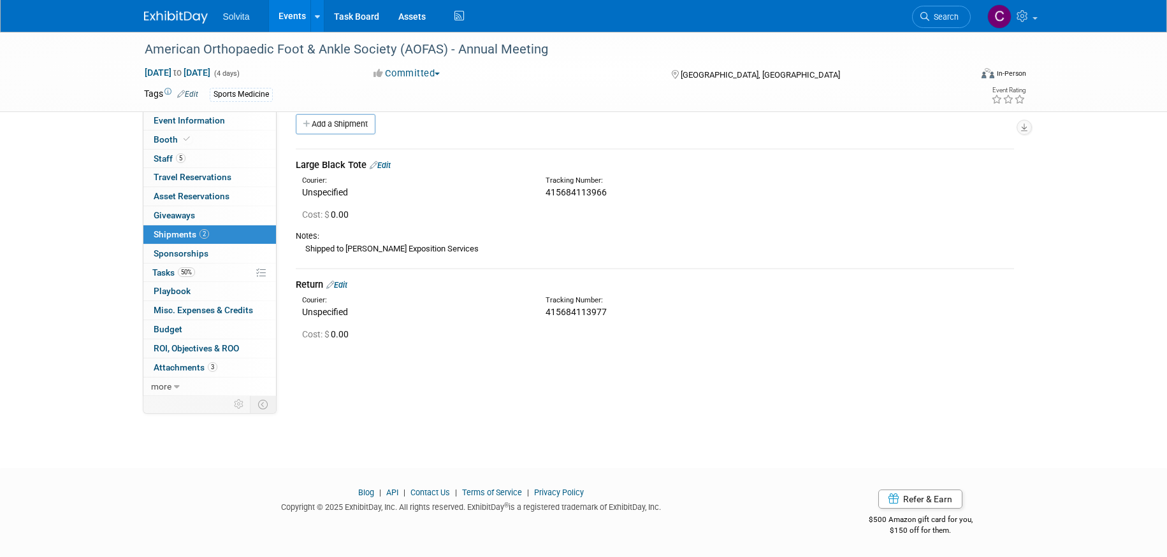
click at [287, 15] on link "Events" at bounding box center [292, 16] width 47 height 32
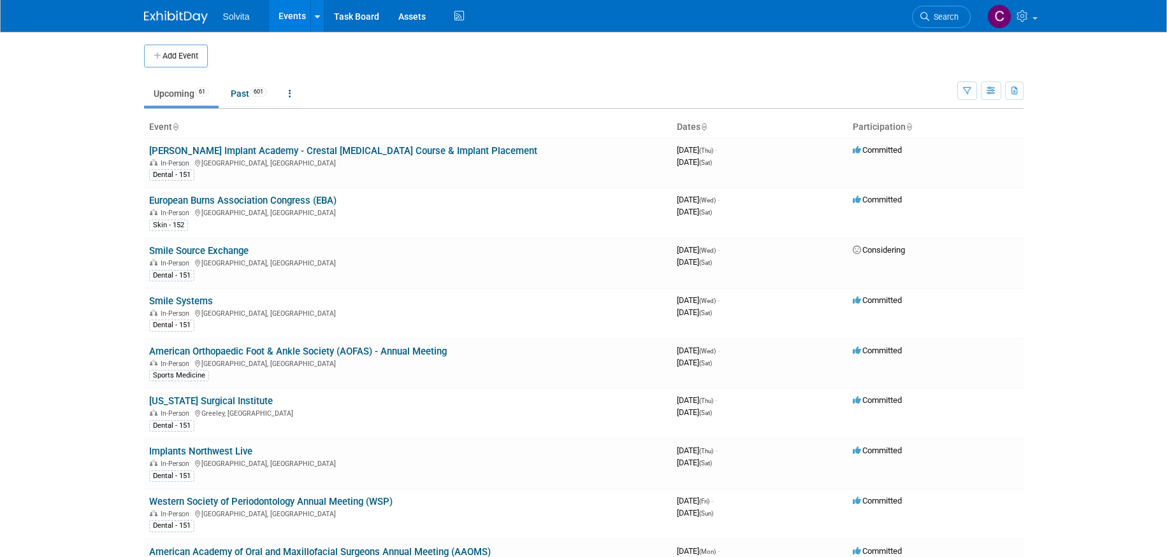
drag, startPoint x: 568, startPoint y: 51, endPoint x: 556, endPoint y: 15, distance: 38.1
click at [568, 51] on td at bounding box center [594, 56] width 773 height 23
click at [997, 95] on button "button" at bounding box center [991, 91] width 20 height 18
click at [957, 159] on link "Detail View" at bounding box center [937, 155] width 107 height 18
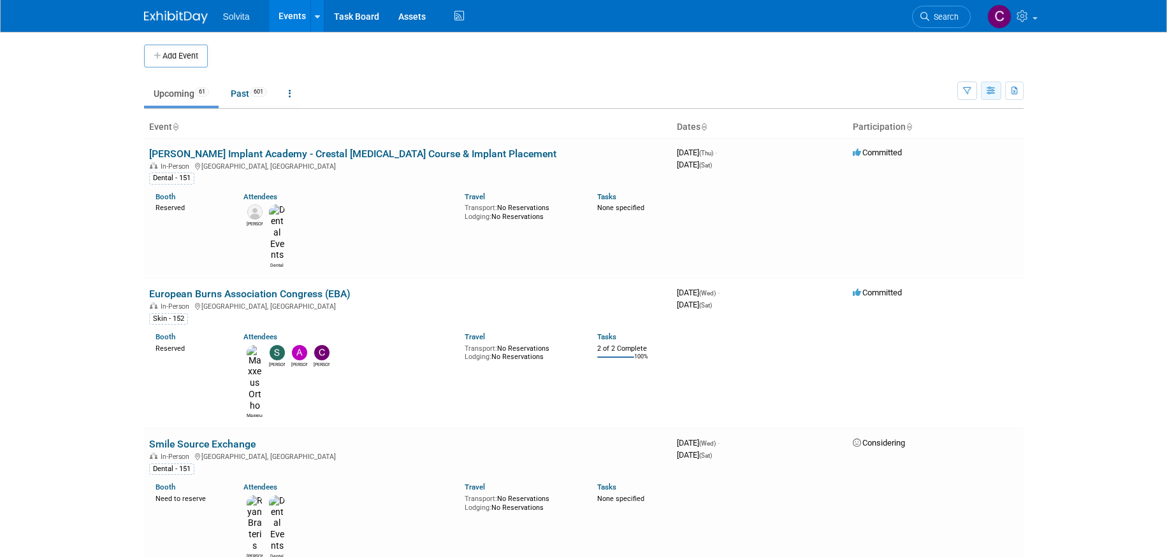
click at [992, 93] on icon "button" at bounding box center [991, 91] width 10 height 8
click at [956, 181] on link "Calendar View" at bounding box center [937, 175] width 107 height 18
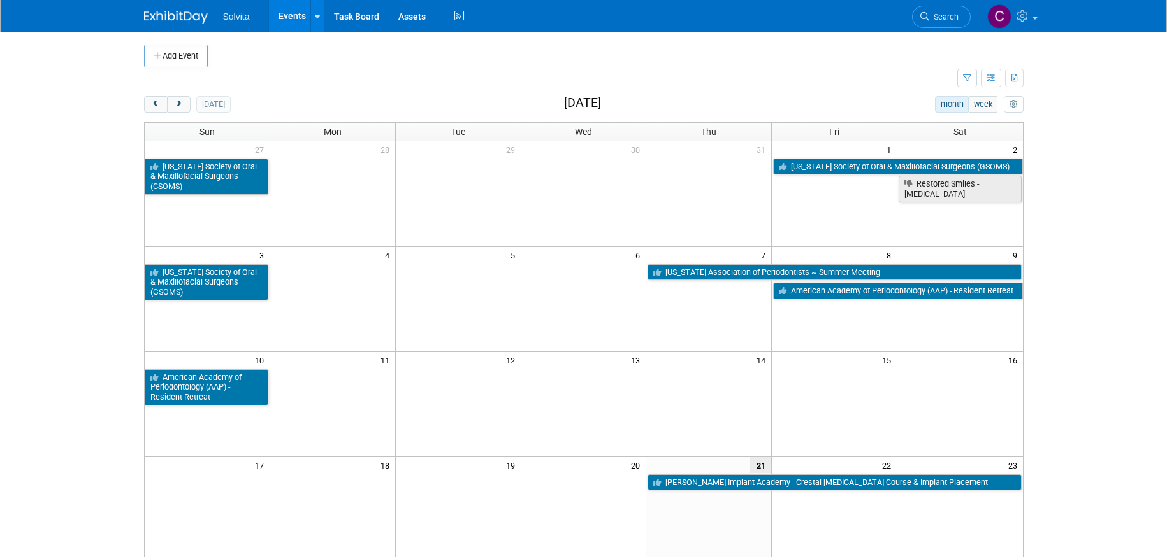
click at [1114, 278] on body "Solvita Events Add Event Bulk Upload Events Shareable Event Boards Recently Vie…" at bounding box center [583, 278] width 1167 height 557
click at [1068, 218] on body "Solvita Events Add Event Bulk Upload Events Shareable Event Boards Recently Vie…" at bounding box center [583, 278] width 1167 height 557
drag, startPoint x: 185, startPoint y: 102, endPoint x: 219, endPoint y: 114, distance: 36.5
click at [185, 102] on button "next" at bounding box center [179, 104] width 24 height 17
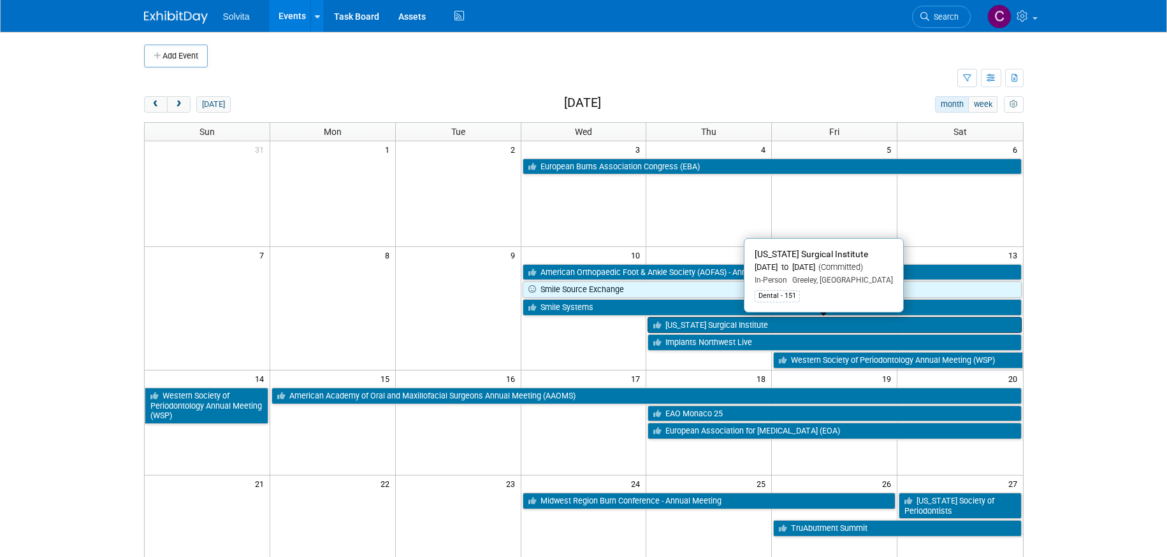
click at [698, 324] on link "[US_STATE] Surgical Institute" at bounding box center [833, 325] width 373 height 17
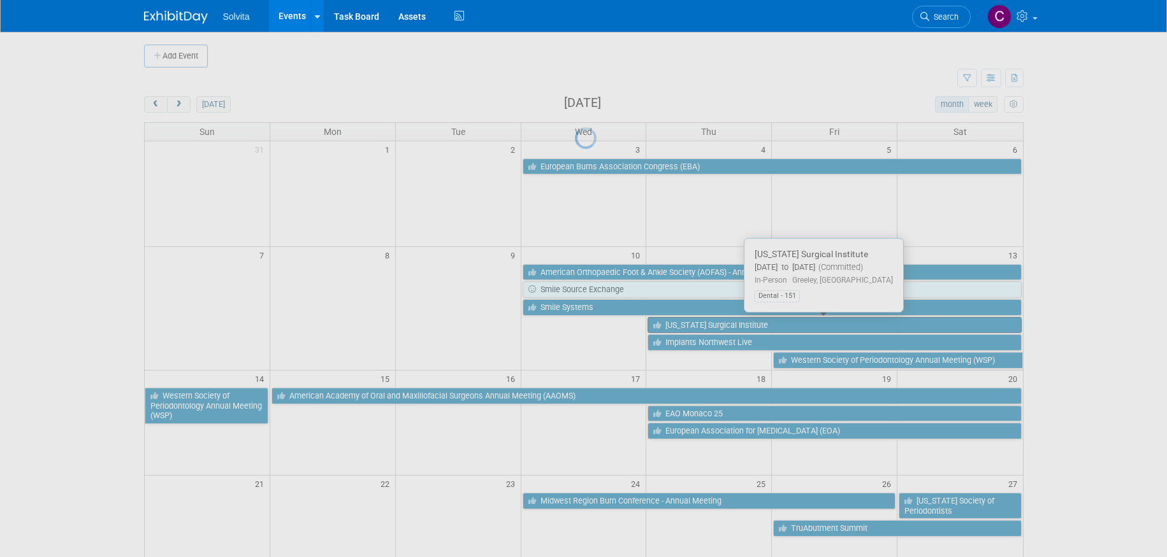
click at [593, 324] on div at bounding box center [584, 278] width 18 height 557
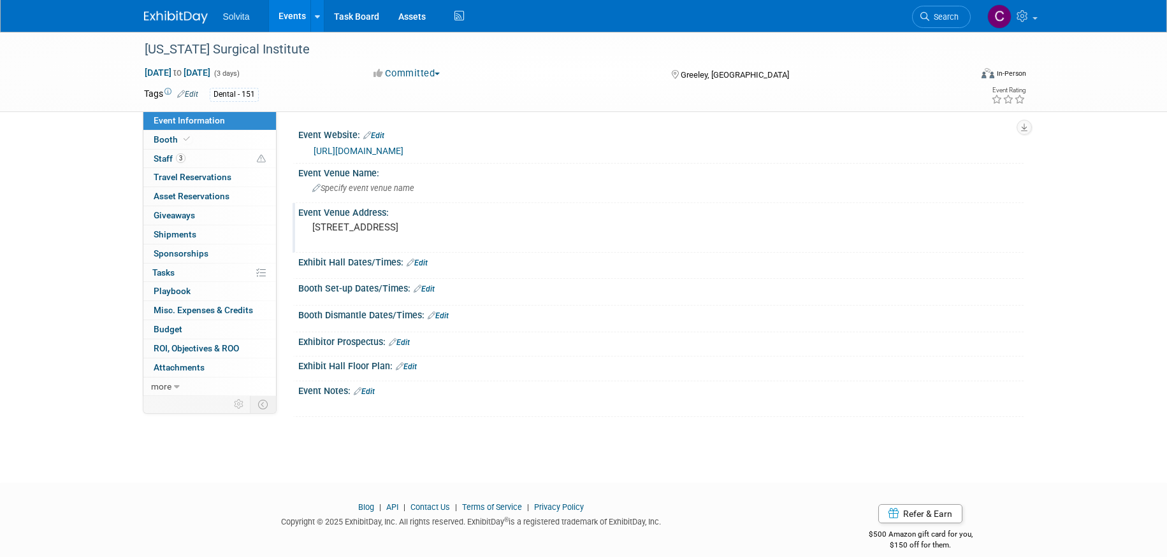
click at [428, 231] on pre "5214 W 20th Street | Greeley, CO 80634" at bounding box center [449, 227] width 274 height 11
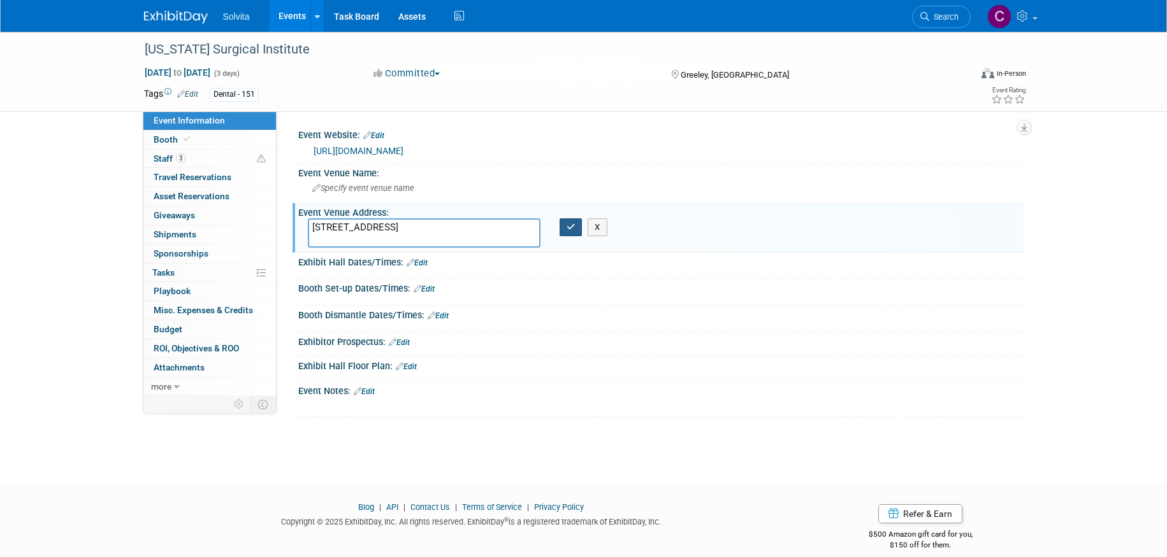
type textarea "5214 W 20th Street Greeley, CO 80634"
click at [566, 228] on icon "button" at bounding box center [570, 227] width 9 height 8
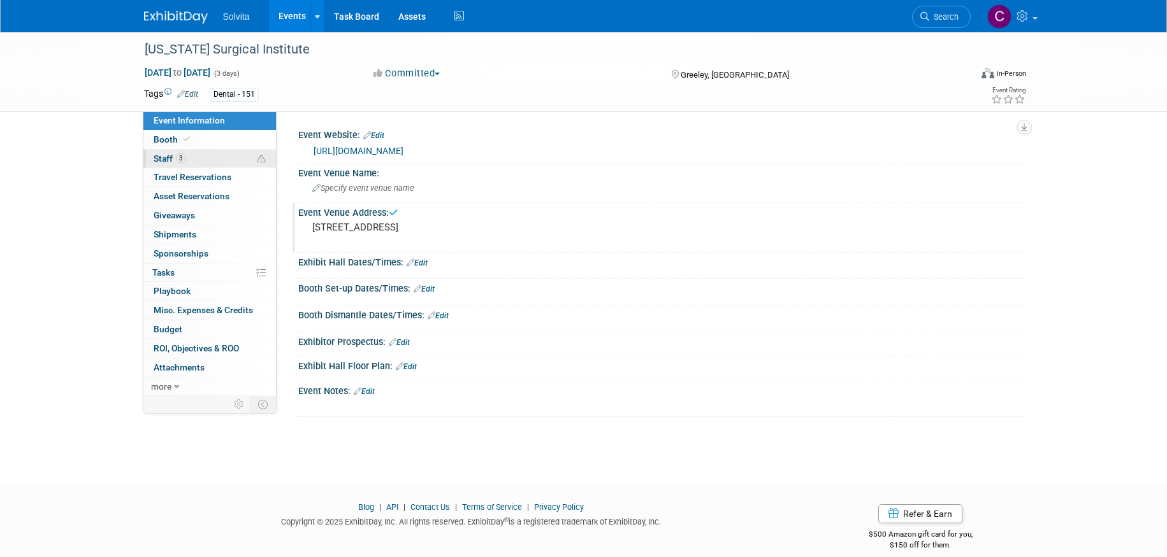
click at [164, 157] on span "Staff 3" at bounding box center [170, 159] width 32 height 10
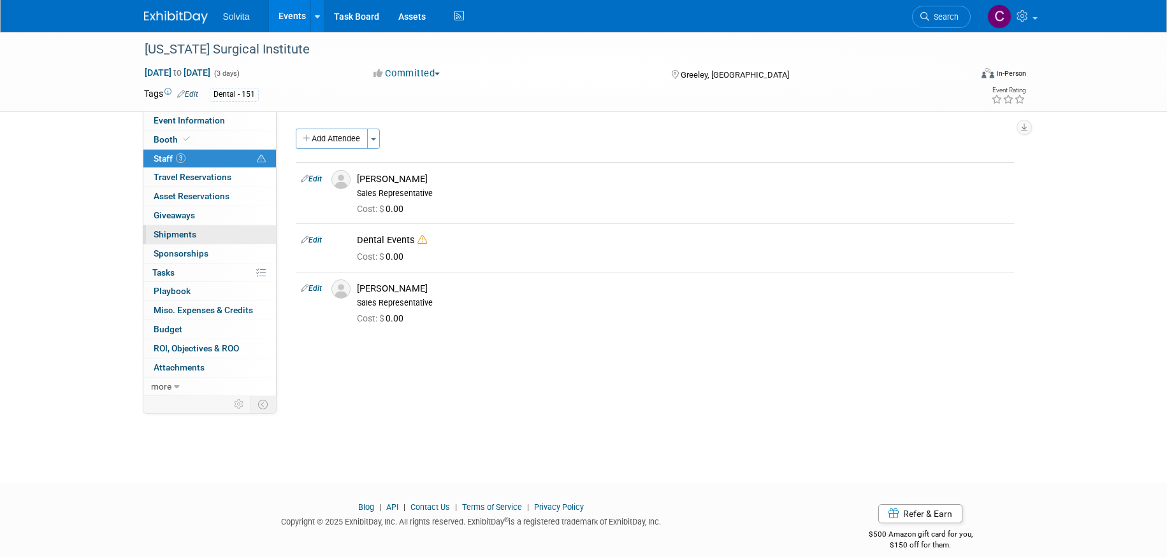
click at [171, 233] on span "Shipments 0" at bounding box center [175, 234] width 43 height 10
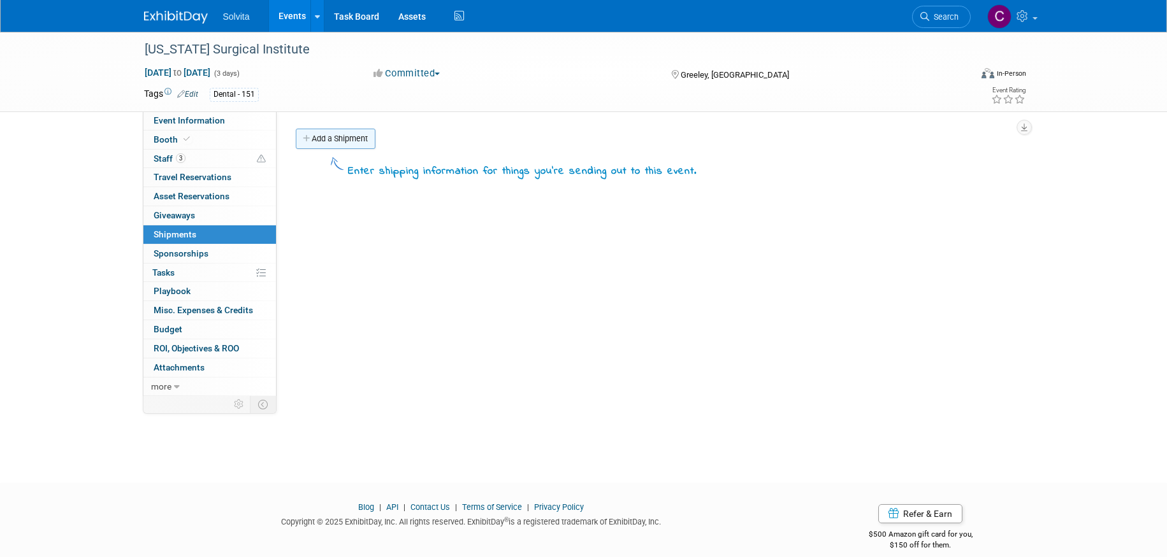
click at [345, 138] on link "Add a Shipment" at bounding box center [336, 139] width 80 height 20
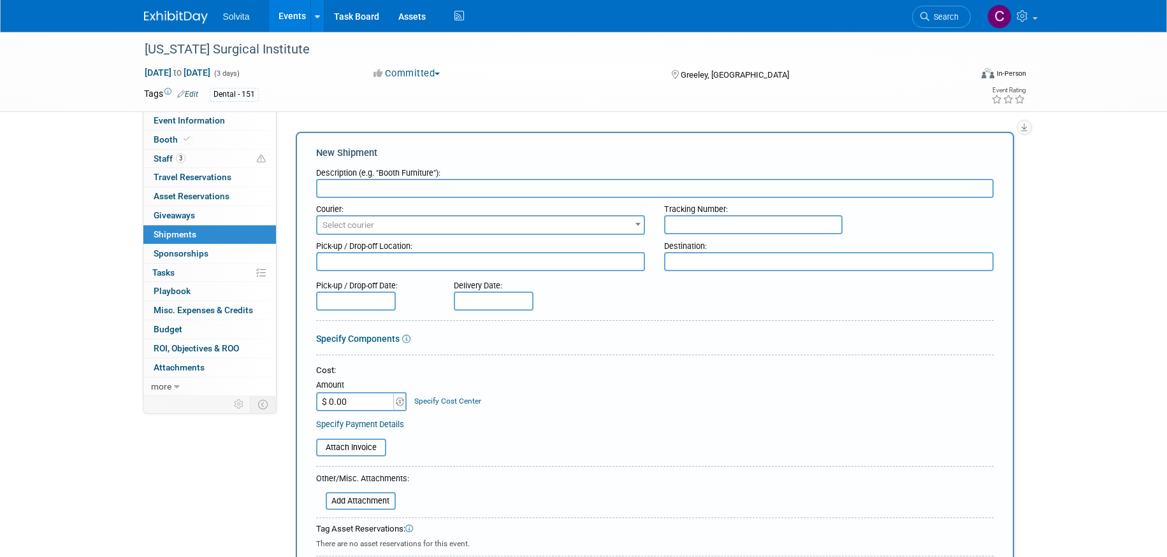
click at [378, 189] on input "text" at bounding box center [654, 188] width 677 height 19
click at [378, 189] on input "Emailed Haley & Crystal for material needs" at bounding box center [654, 188] width 677 height 19
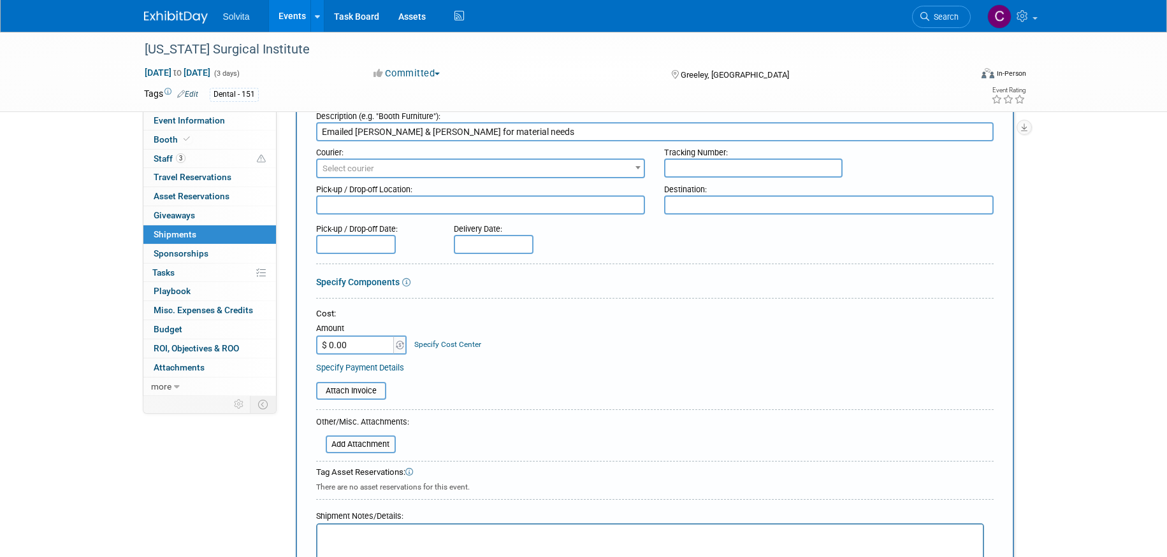
scroll to position [127, 0]
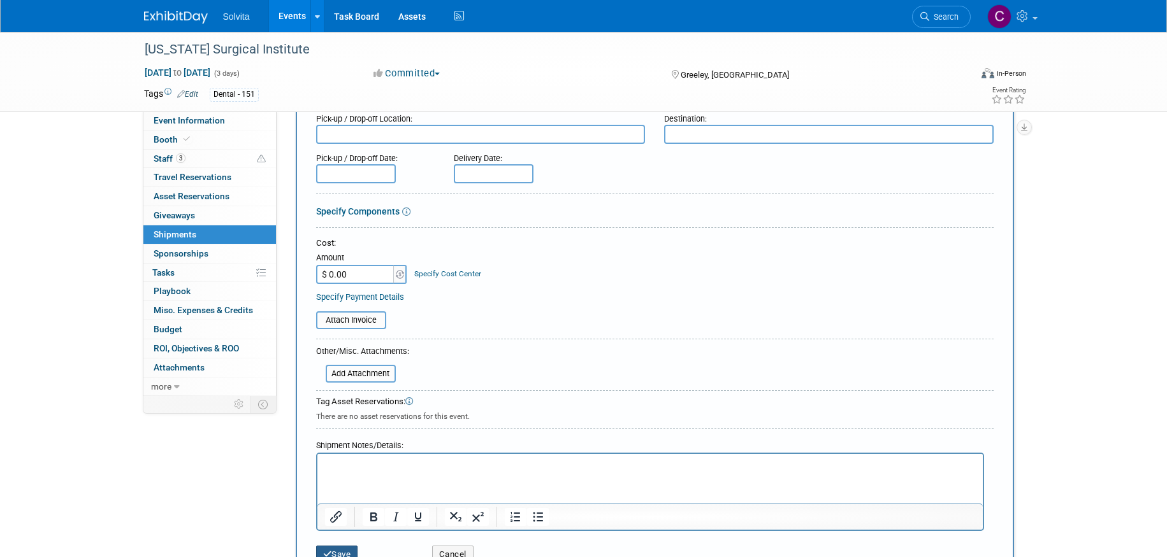
type input "Emailed Haley & Crystal for material needs"
click at [338, 552] on button "Save" at bounding box center [337, 555] width 42 height 18
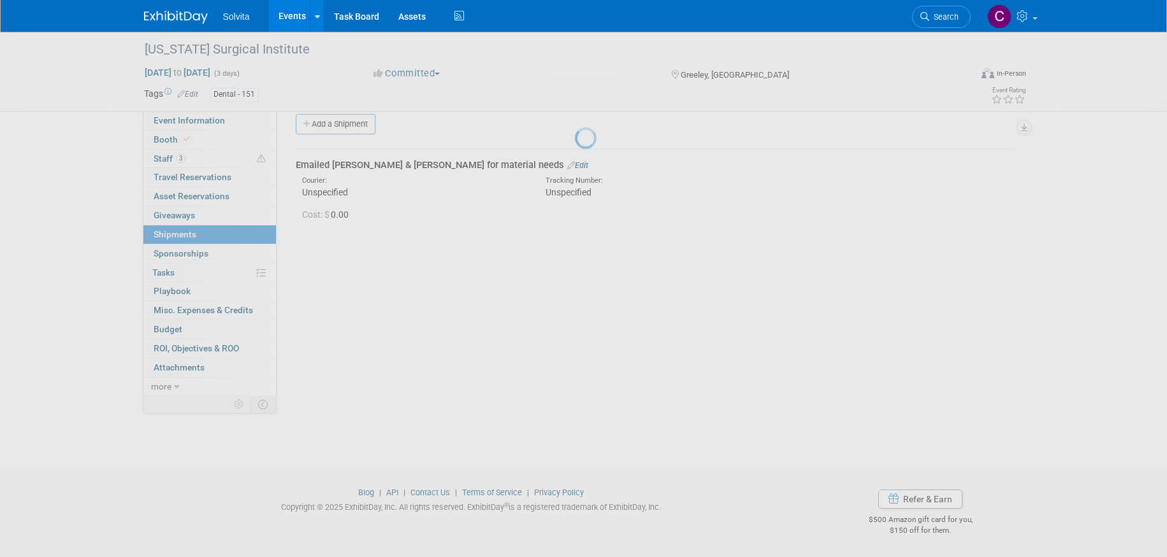
scroll to position [15, 0]
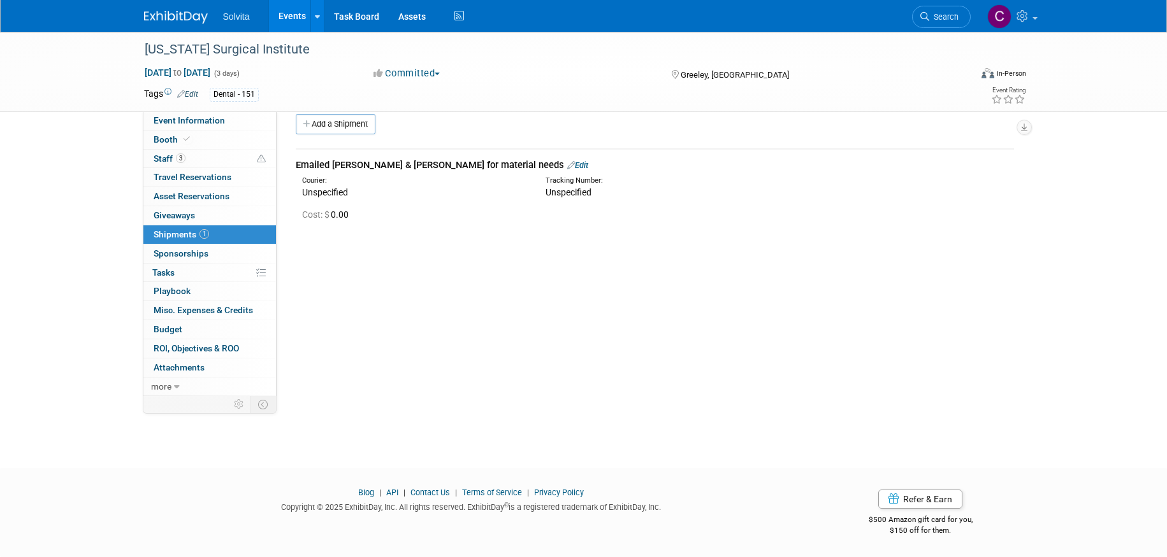
drag, startPoint x: 292, startPoint y: 10, endPoint x: 463, endPoint y: 62, distance: 178.0
click at [292, 10] on link "Events" at bounding box center [292, 16] width 47 height 32
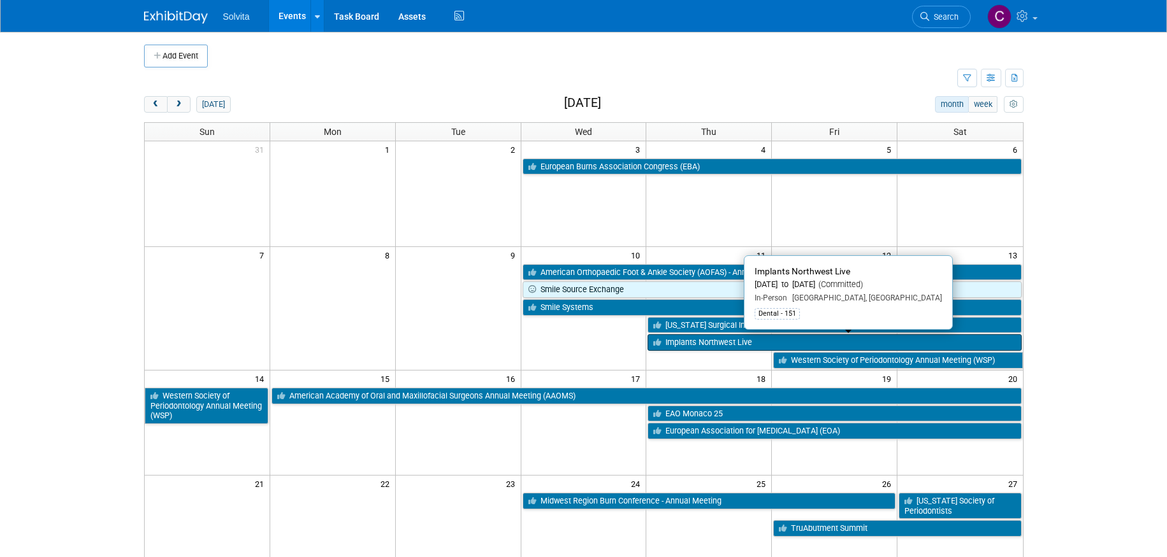
click at [721, 346] on link "Implants Northwest Live" at bounding box center [833, 342] width 373 height 17
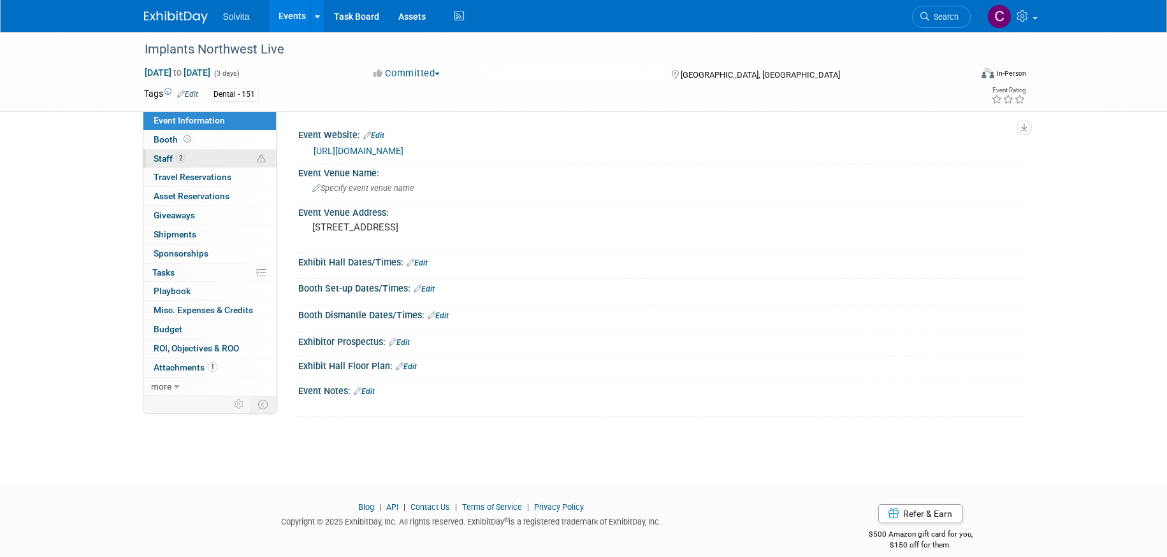
click at [168, 157] on span "Staff 2" at bounding box center [170, 159] width 32 height 10
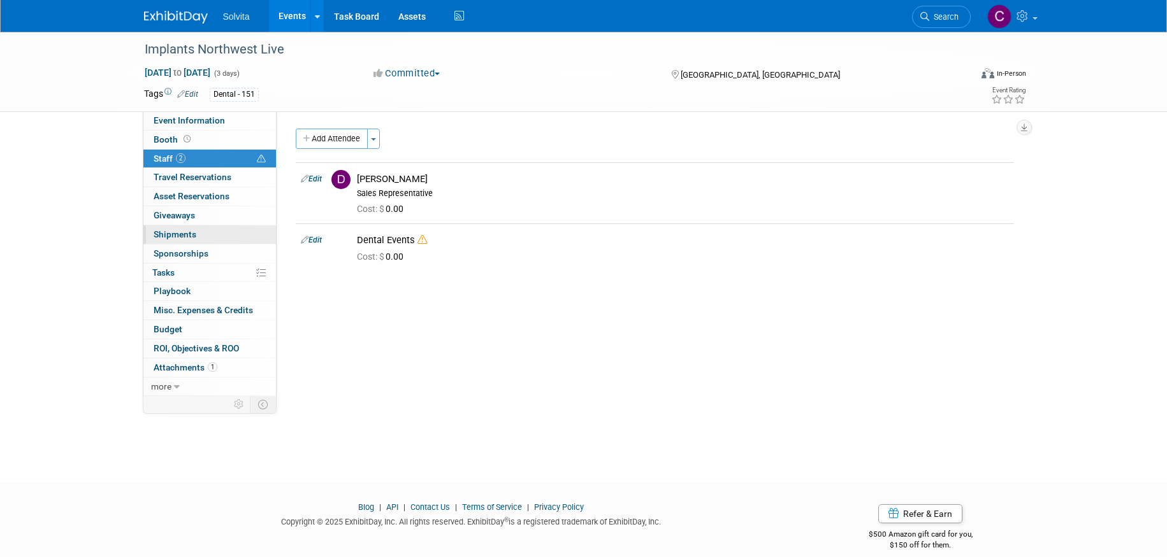
click at [175, 234] on span "Shipments 0" at bounding box center [175, 234] width 43 height 10
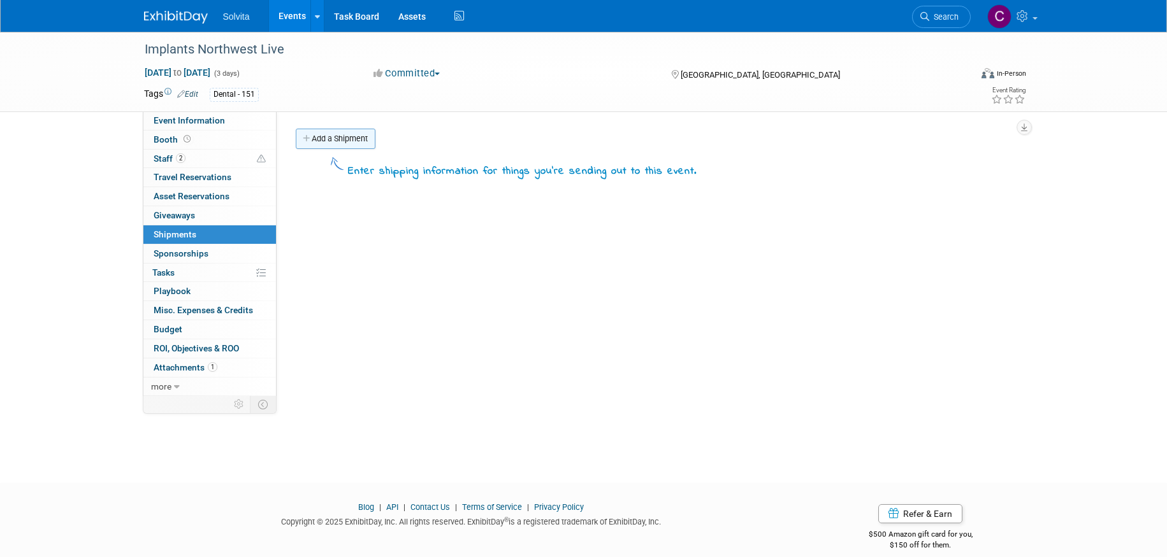
click at [361, 143] on link "Add a Shipment" at bounding box center [336, 139] width 80 height 20
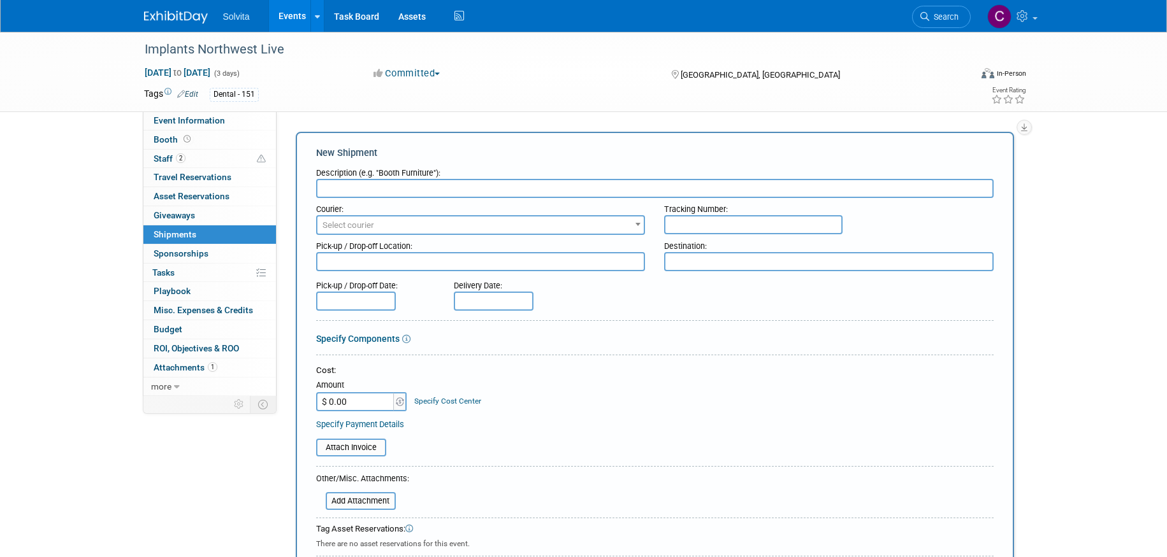
click at [371, 191] on input "text" at bounding box center [654, 188] width 677 height 19
drag, startPoint x: 412, startPoint y: 186, endPoint x: 436, endPoint y: 183, distance: 24.3
click at [436, 183] on input "Emailed David on 9/21 to get materials needed" at bounding box center [654, 188] width 677 height 19
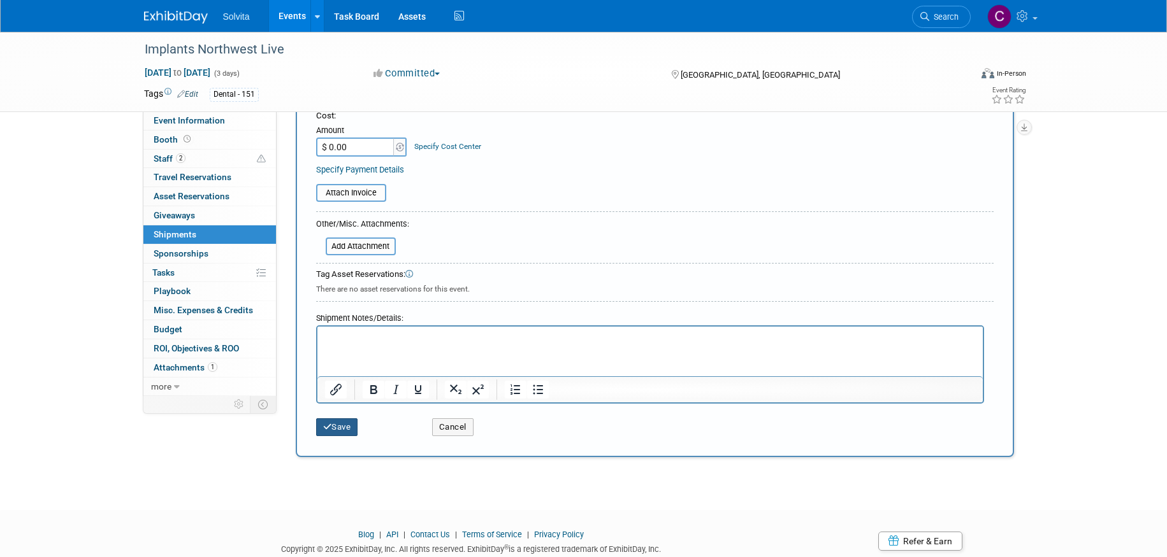
type input "Emailed David on 9/21for materials needed"
click at [345, 425] on button "Save" at bounding box center [337, 428] width 42 height 18
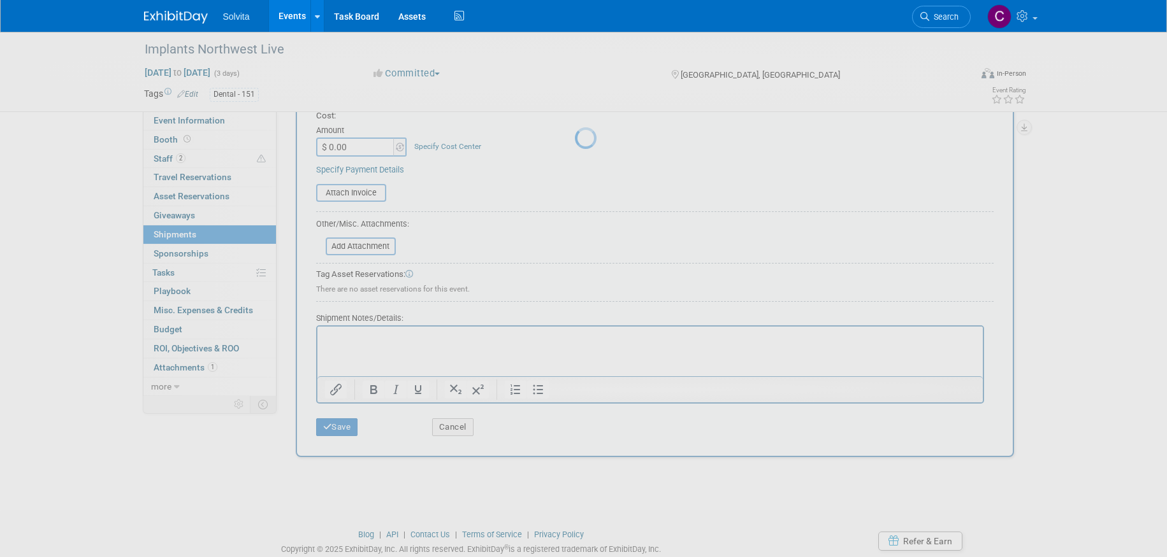
scroll to position [15, 0]
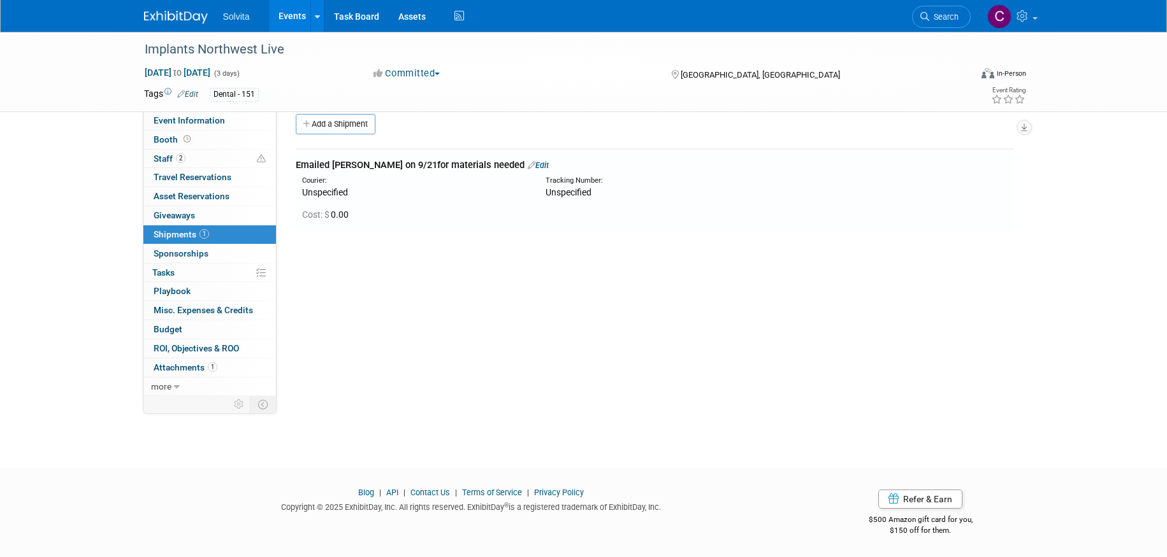
click at [294, 14] on link "Events" at bounding box center [292, 16] width 47 height 32
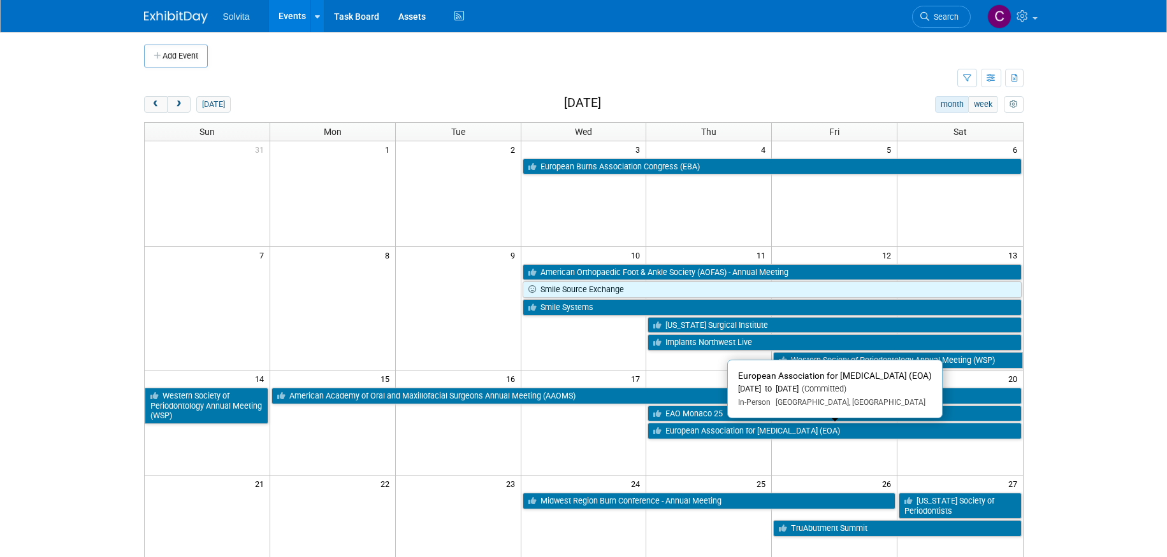
drag, startPoint x: 796, startPoint y: 428, endPoint x: 806, endPoint y: 430, distance: 9.9
click at [796, 428] on link "European Association for Osseointegration (EOA)" at bounding box center [833, 431] width 373 height 17
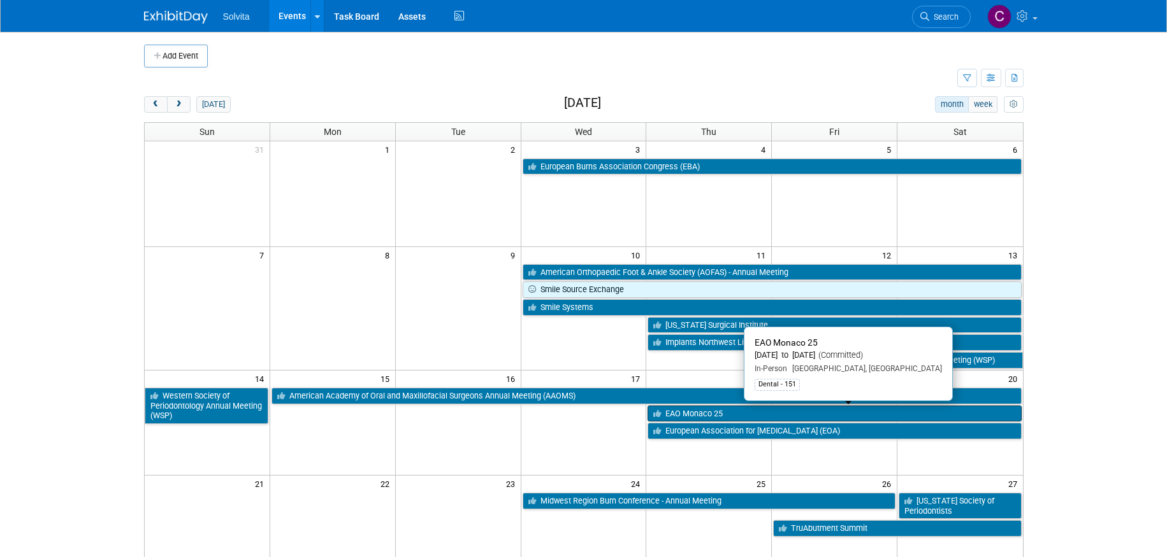
click at [712, 414] on link "EAO Monaco 25" at bounding box center [833, 414] width 373 height 17
click at [696, 420] on link "EAO Monaco 25" at bounding box center [833, 414] width 373 height 17
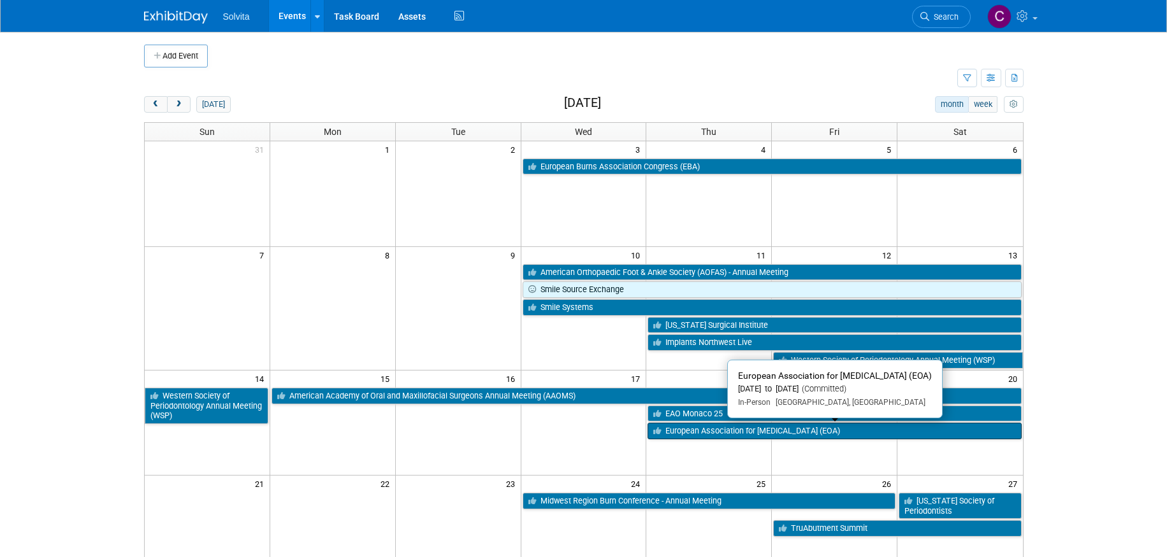
click at [780, 431] on link "European Association for Osseointegration (EOA)" at bounding box center [833, 431] width 373 height 17
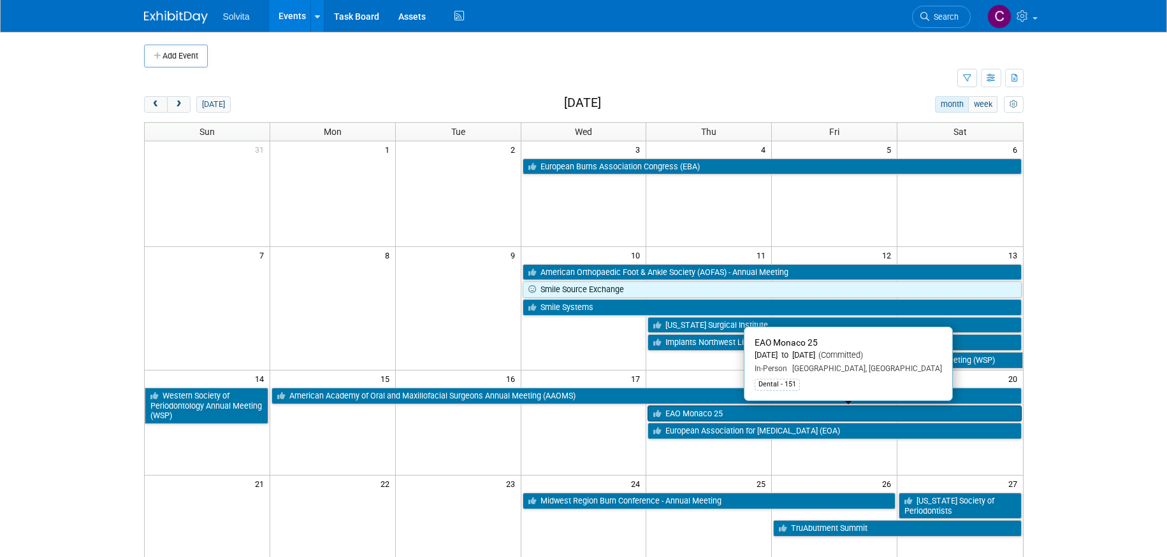
click at [704, 422] on link "EAO Monaco 25" at bounding box center [833, 414] width 373 height 17
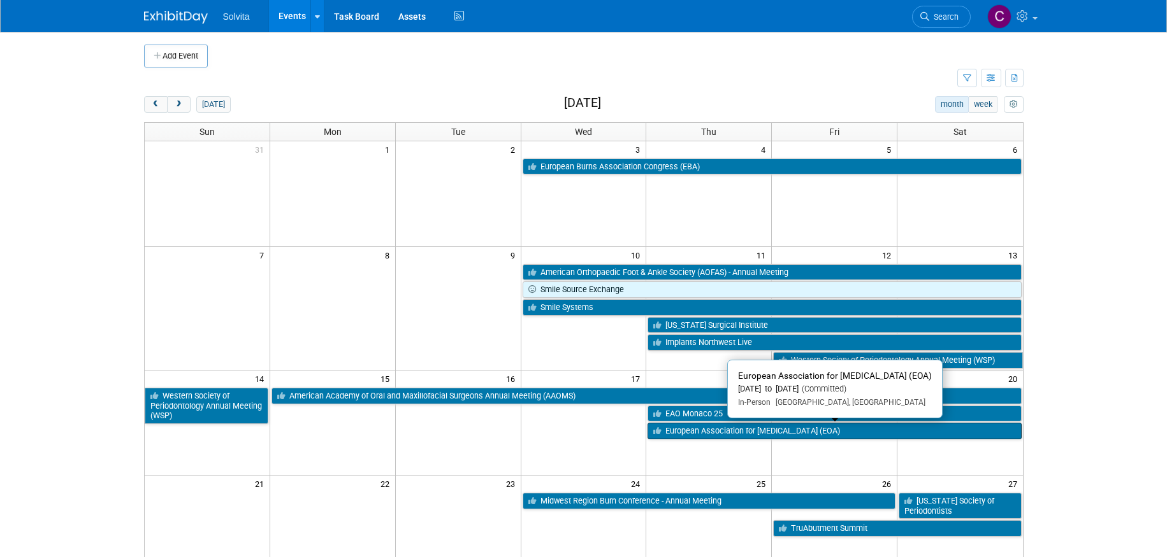
click at [737, 430] on link "European Association for Osseointegration (EOA)" at bounding box center [833, 431] width 373 height 17
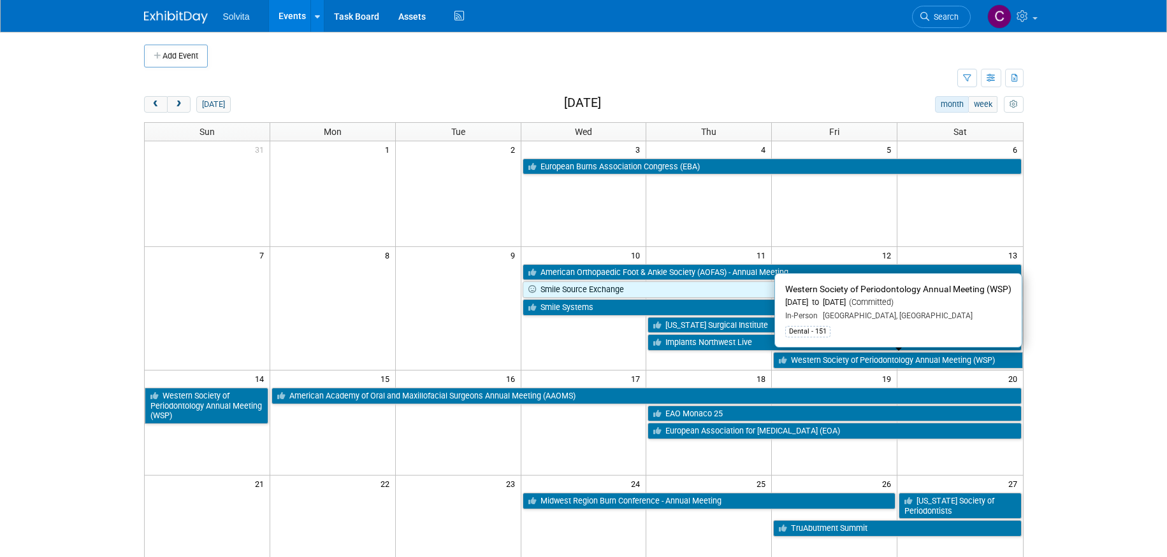
drag, startPoint x: 842, startPoint y: 358, endPoint x: 796, endPoint y: 357, distance: 45.2
click at [842, 358] on link "Western Society of Periodontology Annual Meeting (WSP)" at bounding box center [897, 360] width 249 height 17
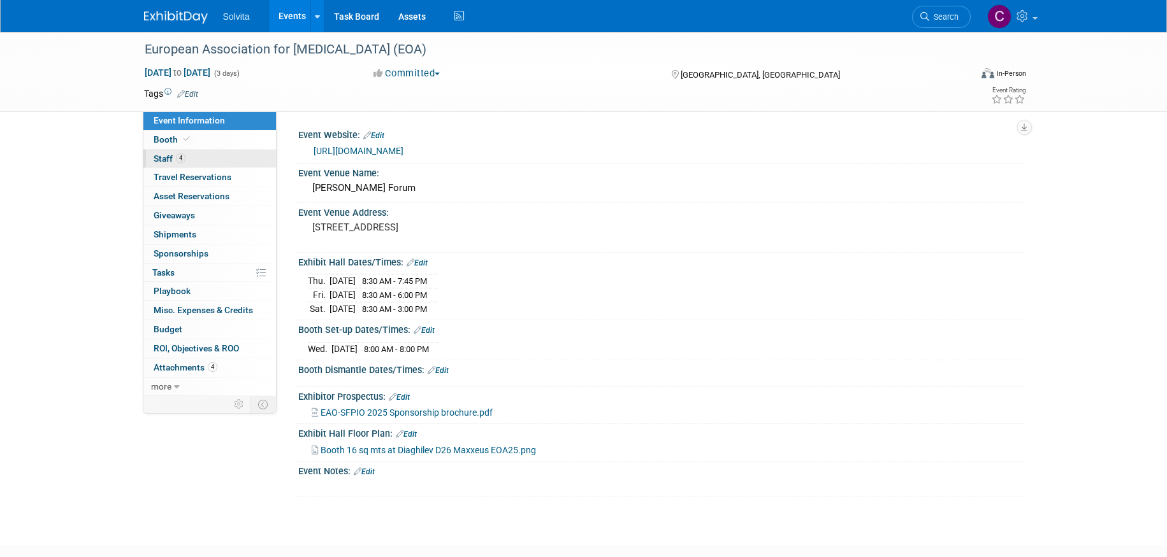
click at [164, 160] on span "Staff 4" at bounding box center [170, 159] width 32 height 10
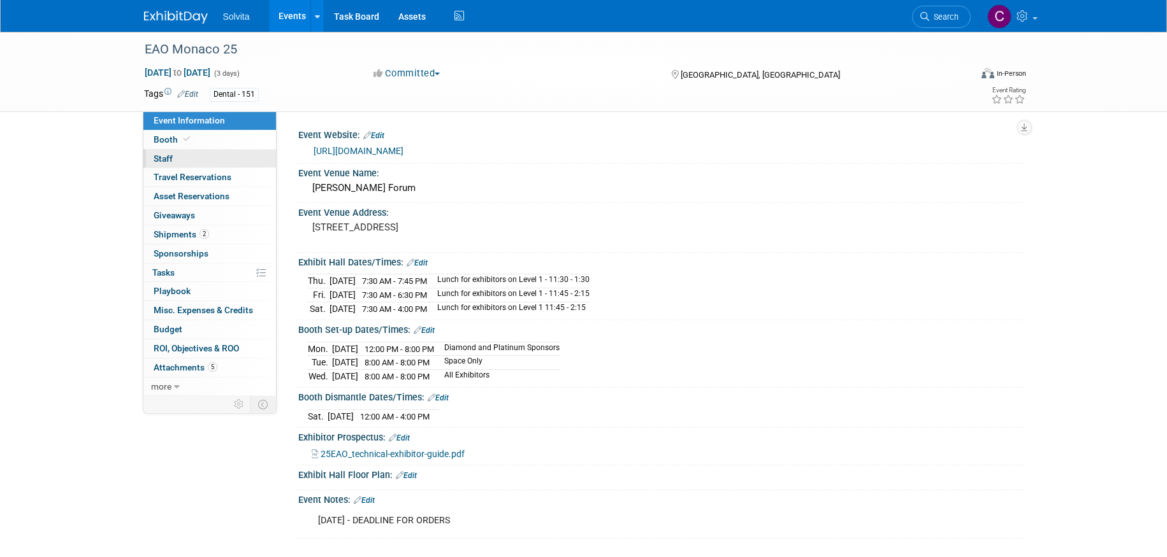
click at [167, 152] on link "0 Staff 0" at bounding box center [209, 159] width 133 height 18
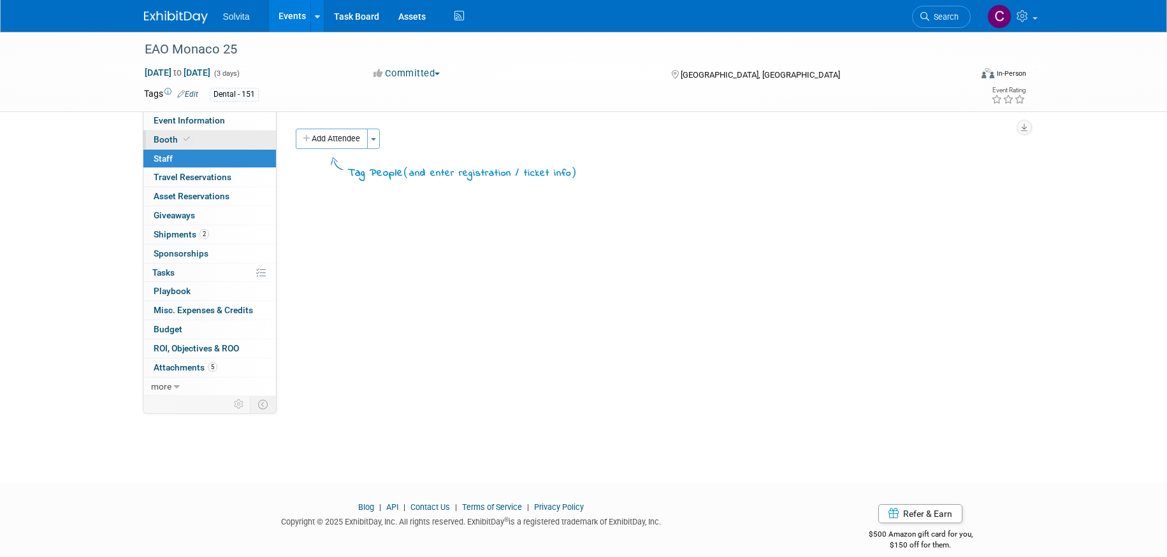
click at [167, 136] on span "Booth" at bounding box center [173, 139] width 39 height 10
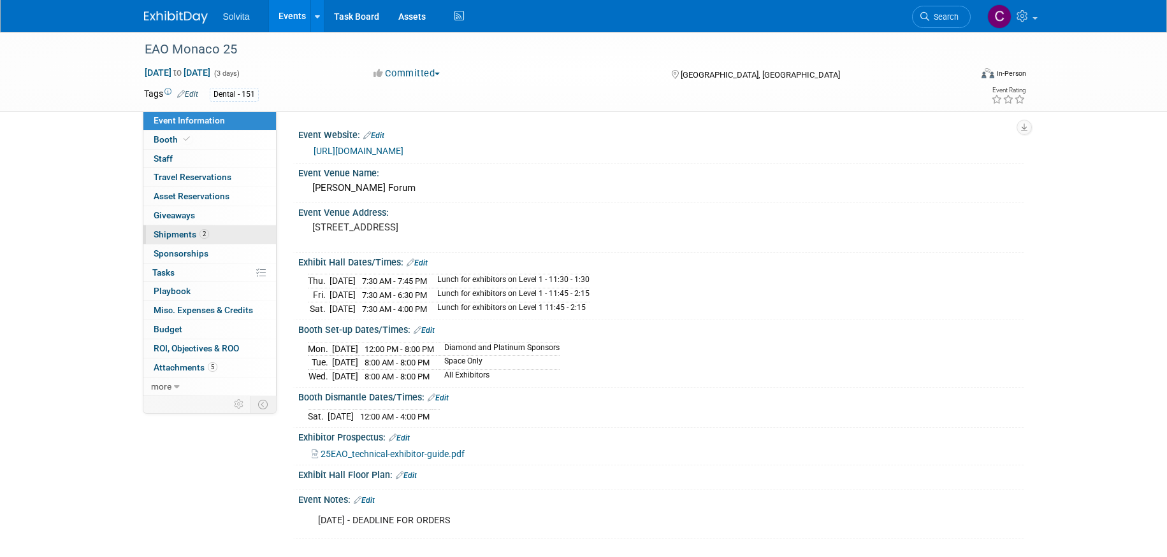
click at [183, 235] on span "Shipments 2" at bounding box center [181, 234] width 55 height 10
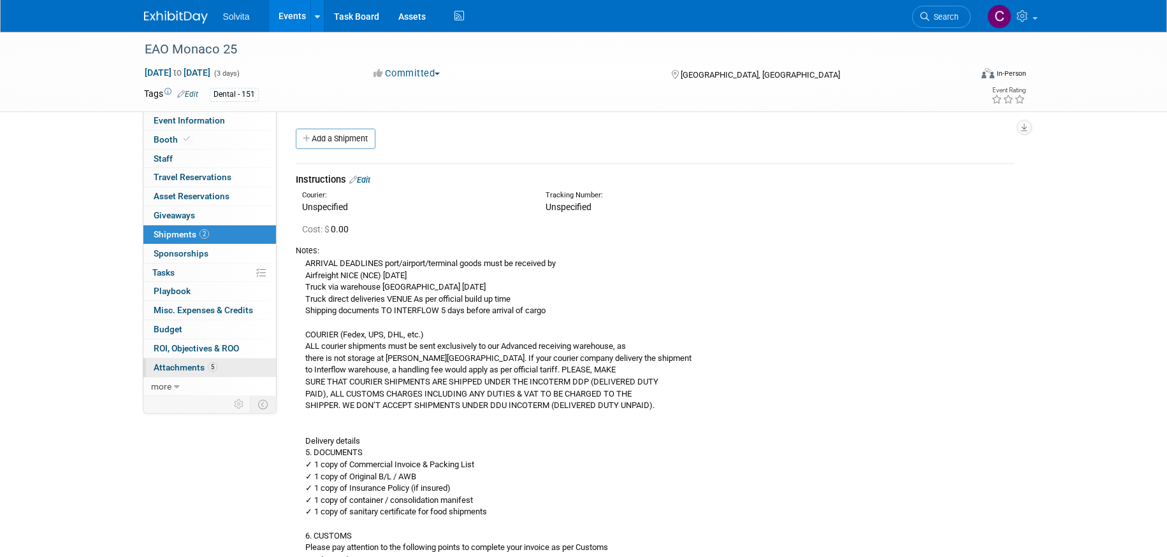
click at [198, 368] on span "Attachments 5" at bounding box center [186, 368] width 64 height 10
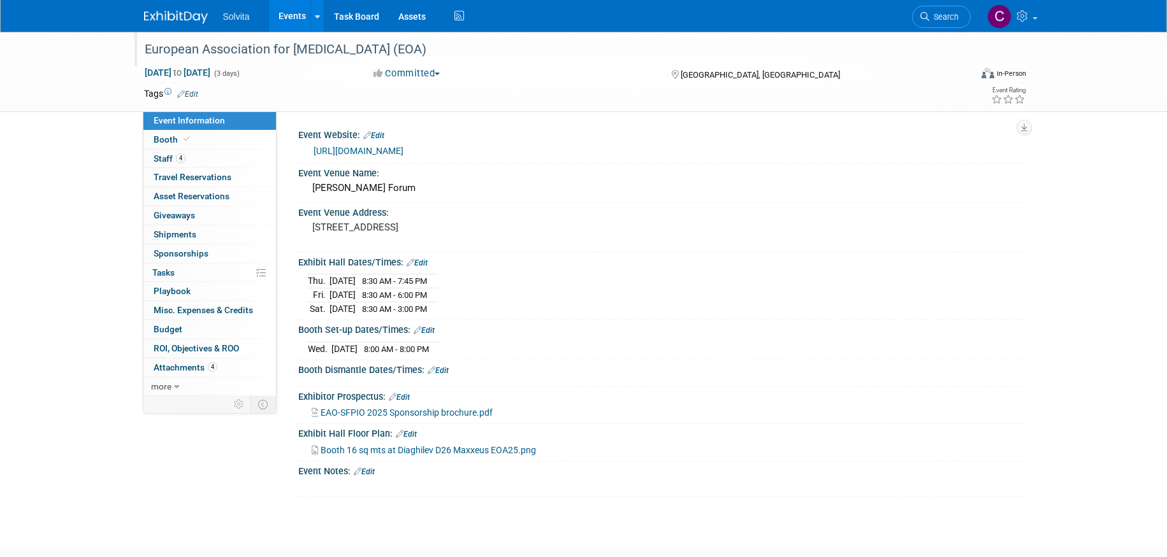
click at [298, 50] on div "European Association for Osseointegration (EOA)" at bounding box center [545, 49] width 811 height 23
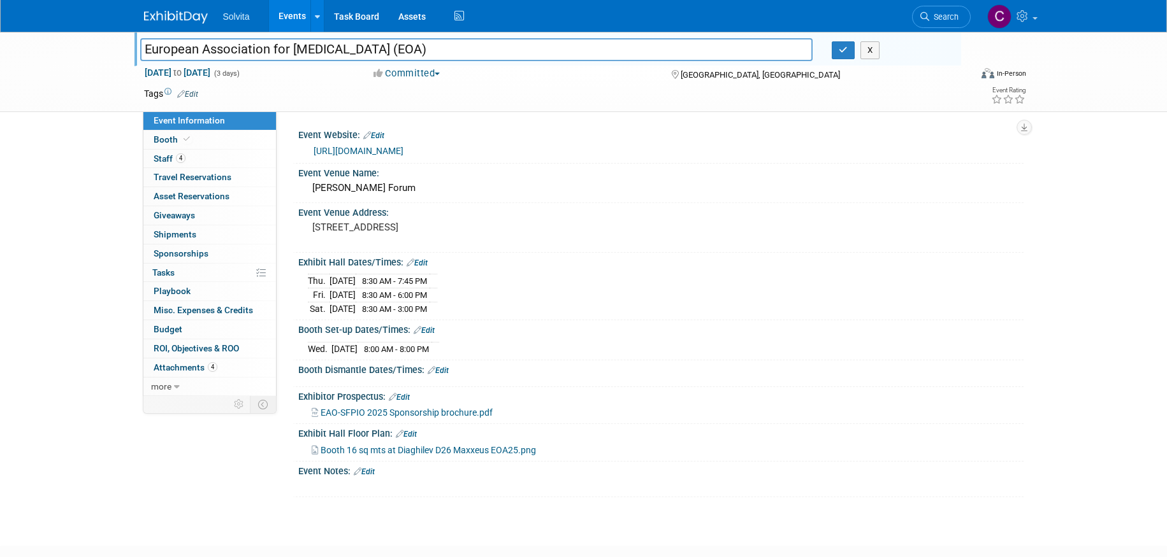
drag, startPoint x: 406, startPoint y: 52, endPoint x: 421, endPoint y: 48, distance: 15.0
click at [421, 48] on input "European Association for Osseointegration (EOA)" at bounding box center [476, 49] width 673 height 22
type input "European Association for [MEDICAL_DATA] (EAO)"
click at [843, 49] on icon "button" at bounding box center [842, 50] width 9 height 8
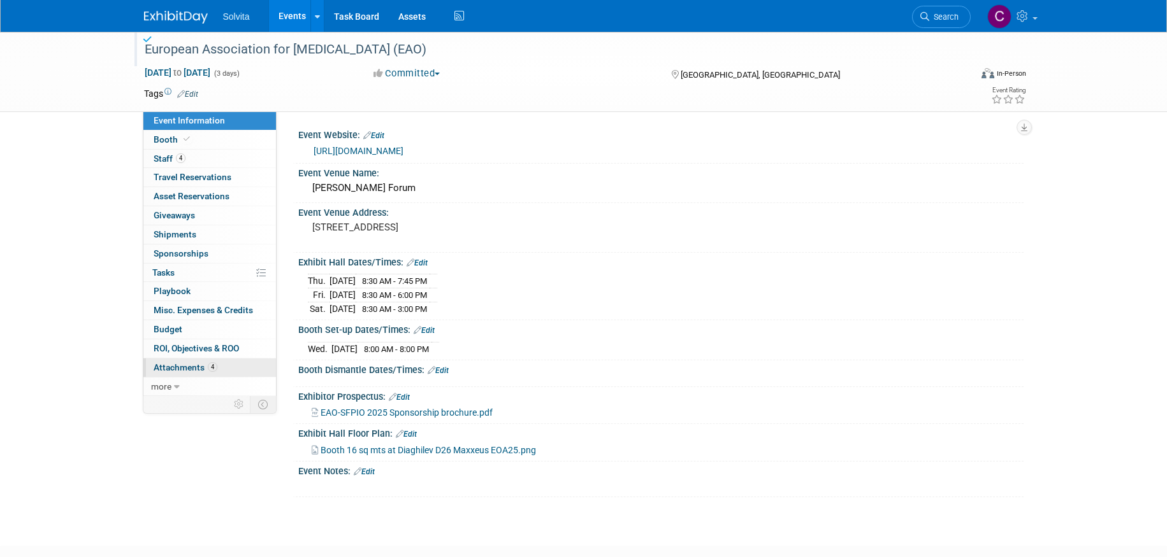
click at [188, 368] on span "Attachments 4" at bounding box center [186, 368] width 64 height 10
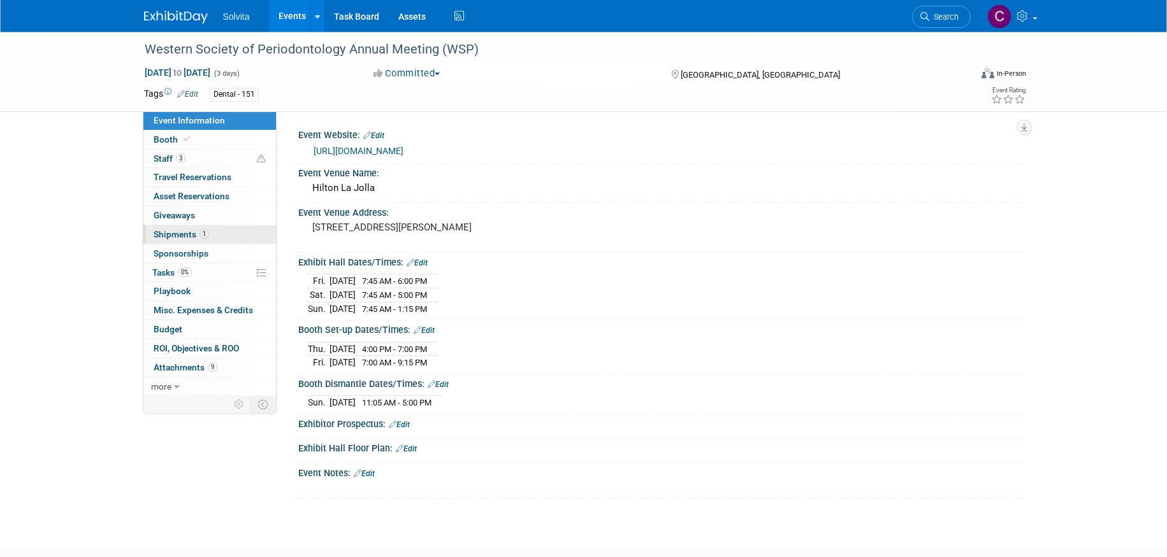
click at [176, 234] on span "Shipments 1" at bounding box center [181, 234] width 55 height 10
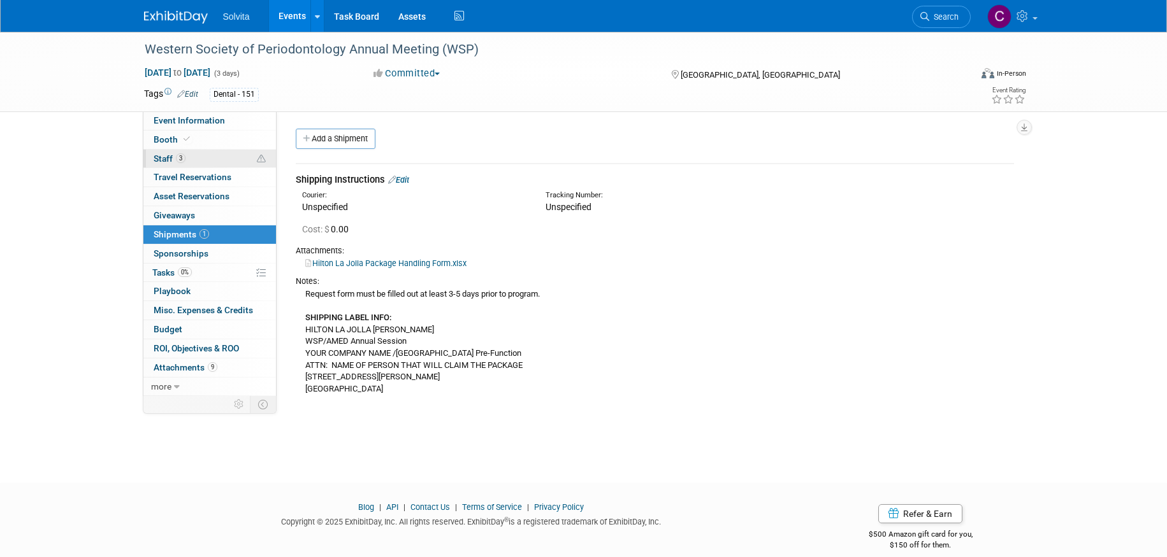
click at [164, 159] on span "Staff 3" at bounding box center [170, 159] width 32 height 10
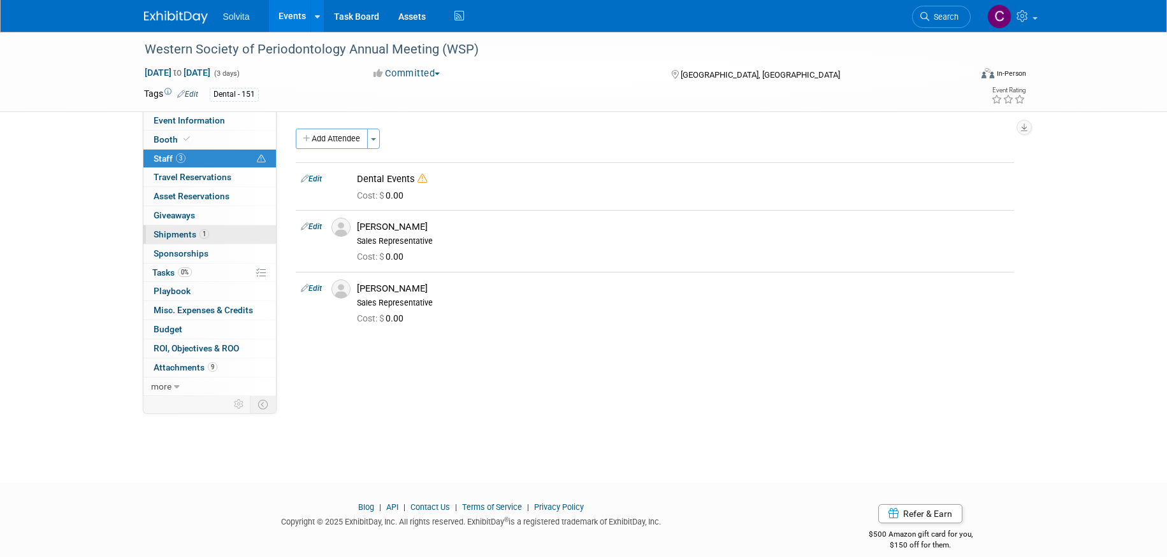
click at [182, 234] on span "Shipments 1" at bounding box center [181, 234] width 55 height 10
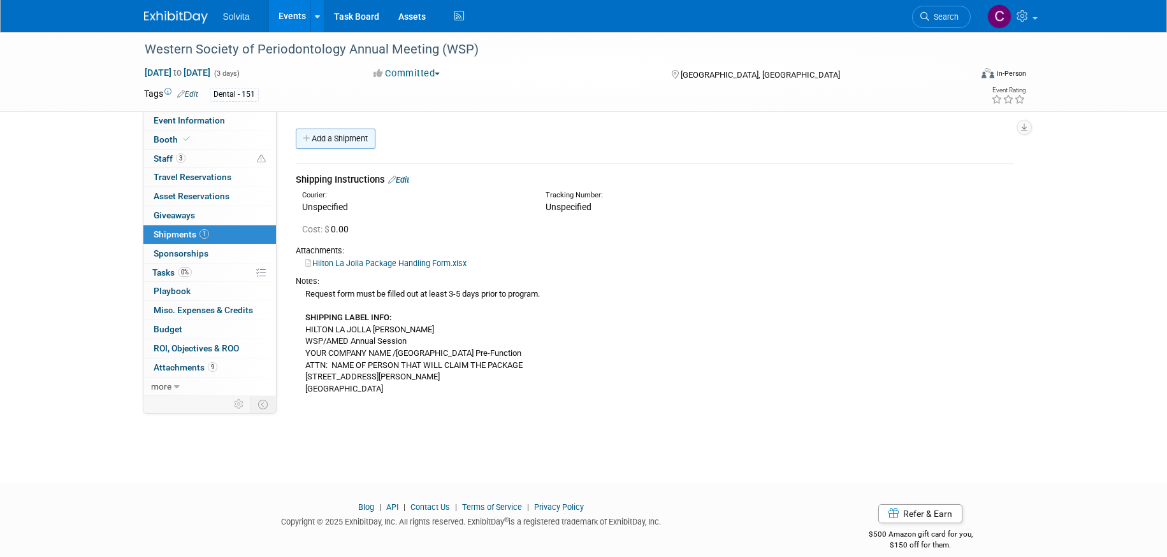
click at [352, 136] on link "Add a Shipment" at bounding box center [336, 139] width 80 height 20
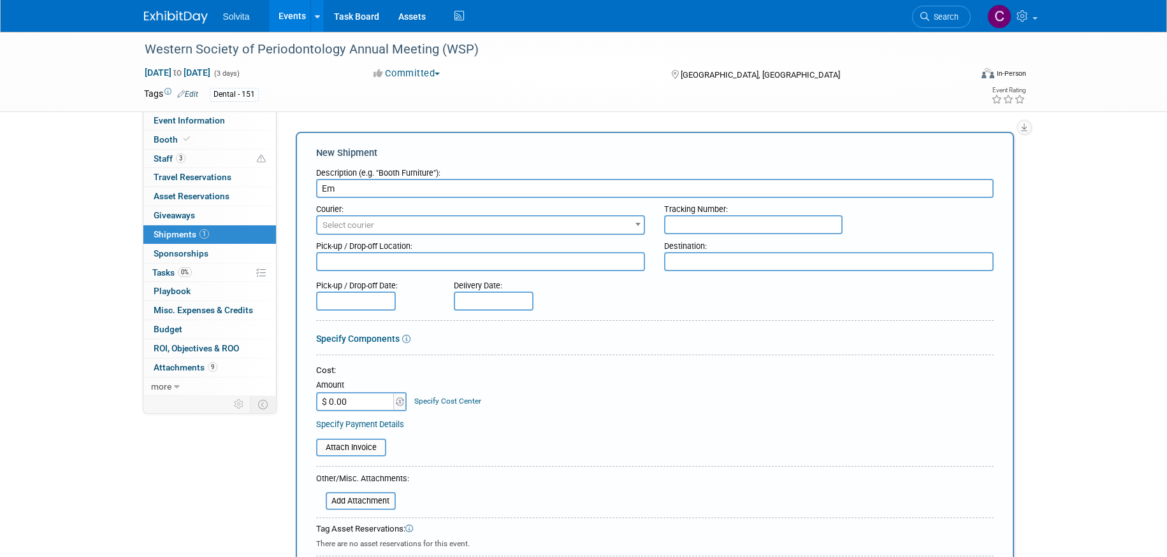
type input "E"
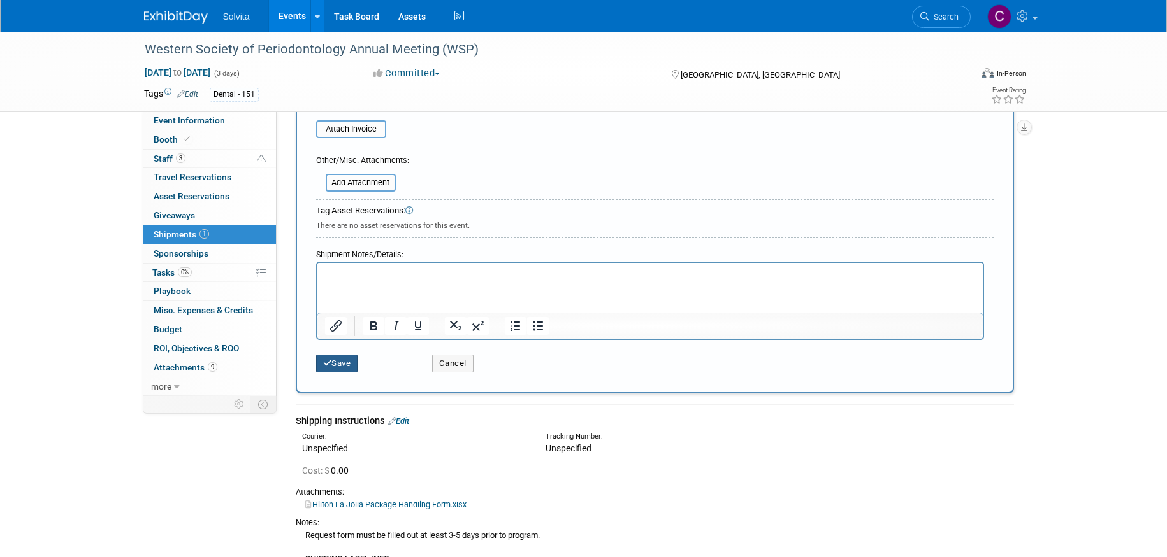
type input "Emailed Larry & Lisa on 8/21 for materials needed"
click at [343, 360] on button "Save" at bounding box center [337, 364] width 42 height 18
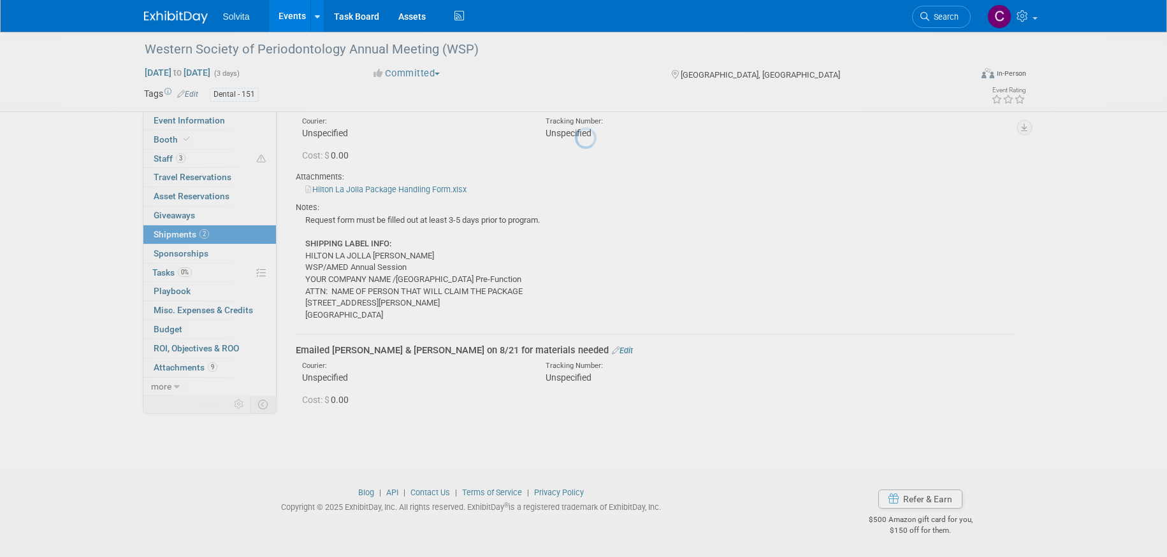
scroll to position [74, 0]
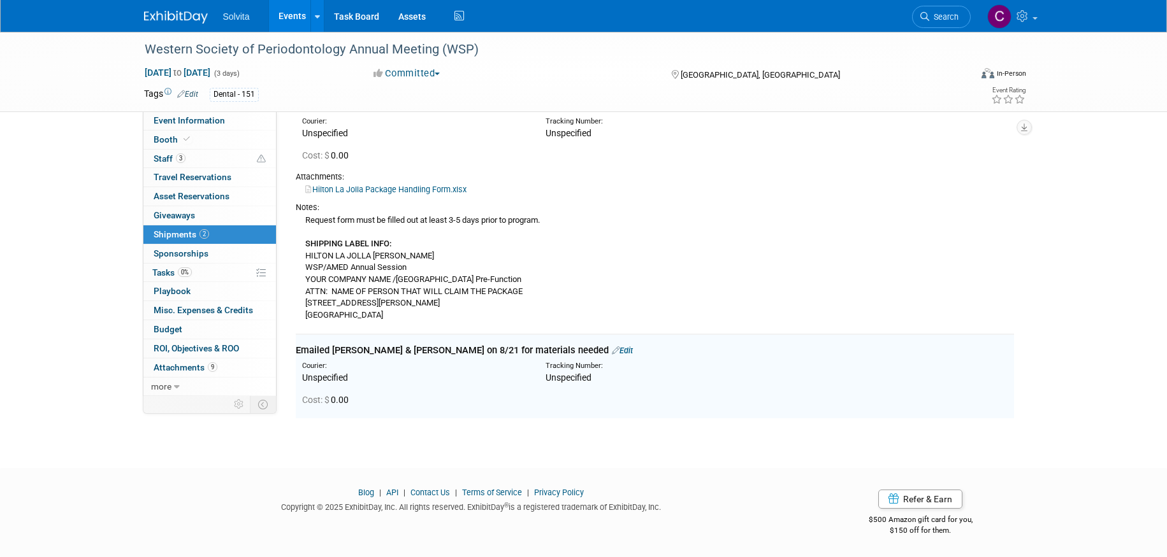
click at [294, 17] on link "Events" at bounding box center [292, 16] width 47 height 32
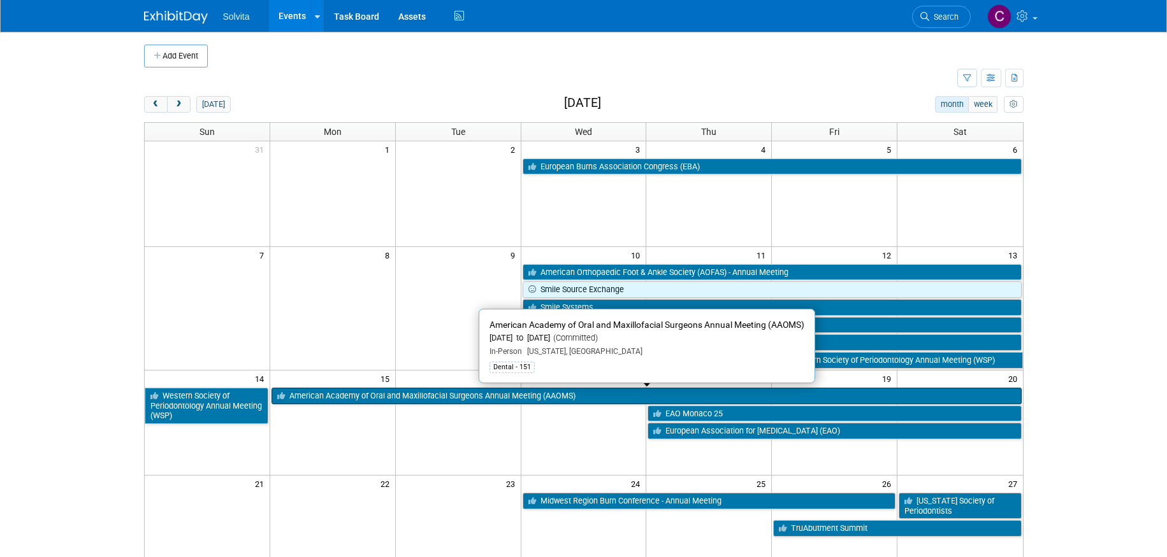
click at [445, 395] on link "American Academy of Oral and Maxillofacial Surgeons Annual Meeting (AAOMS)" at bounding box center [646, 396] width 750 height 17
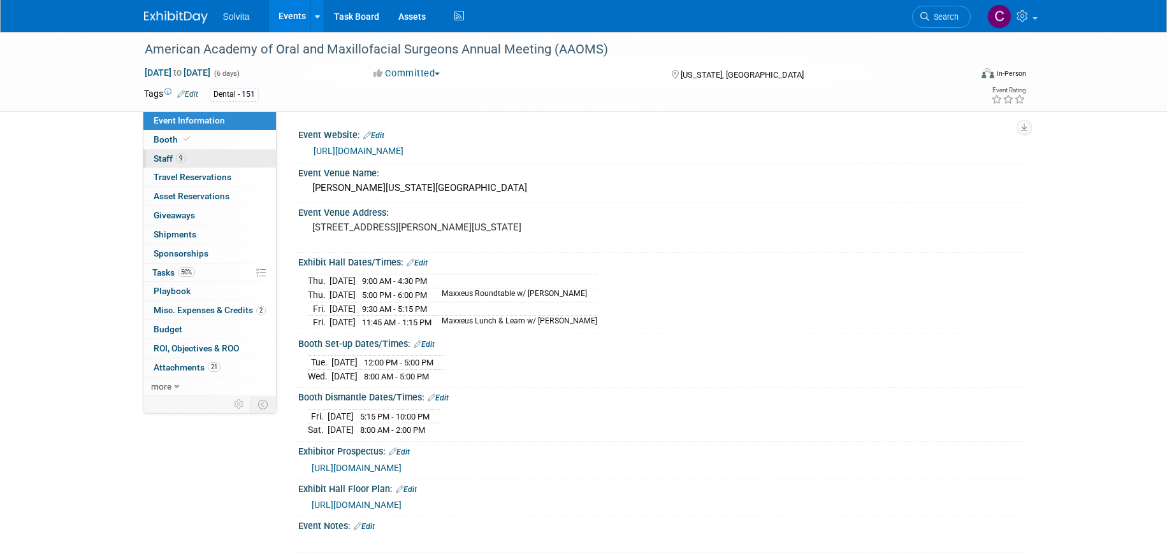
click at [161, 155] on span "Staff 9" at bounding box center [170, 159] width 32 height 10
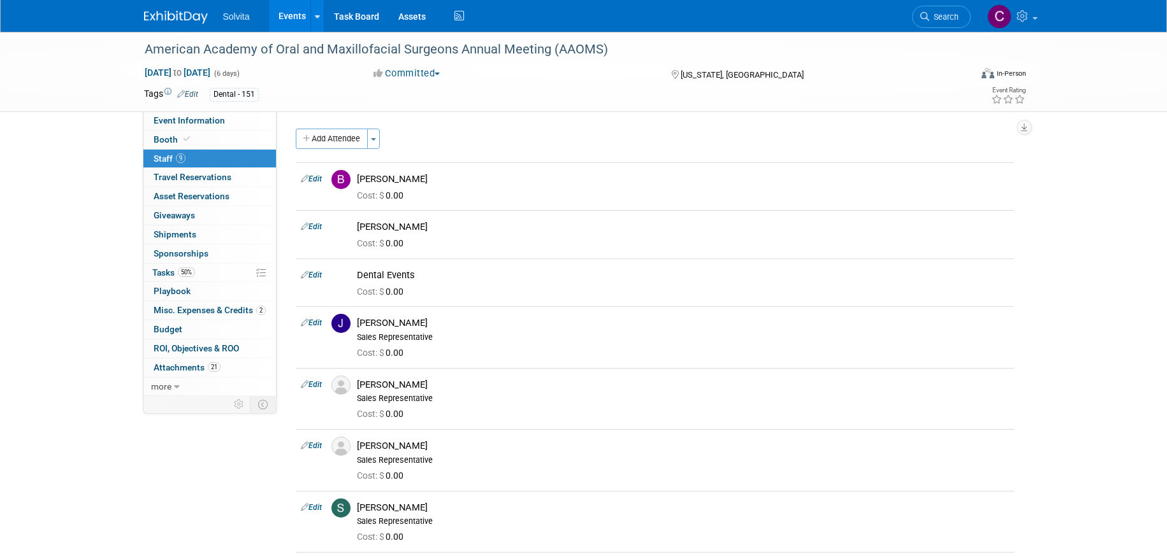
click at [161, 158] on span "Staff 9" at bounding box center [170, 159] width 32 height 10
click at [181, 120] on span "Event Information" at bounding box center [189, 120] width 71 height 10
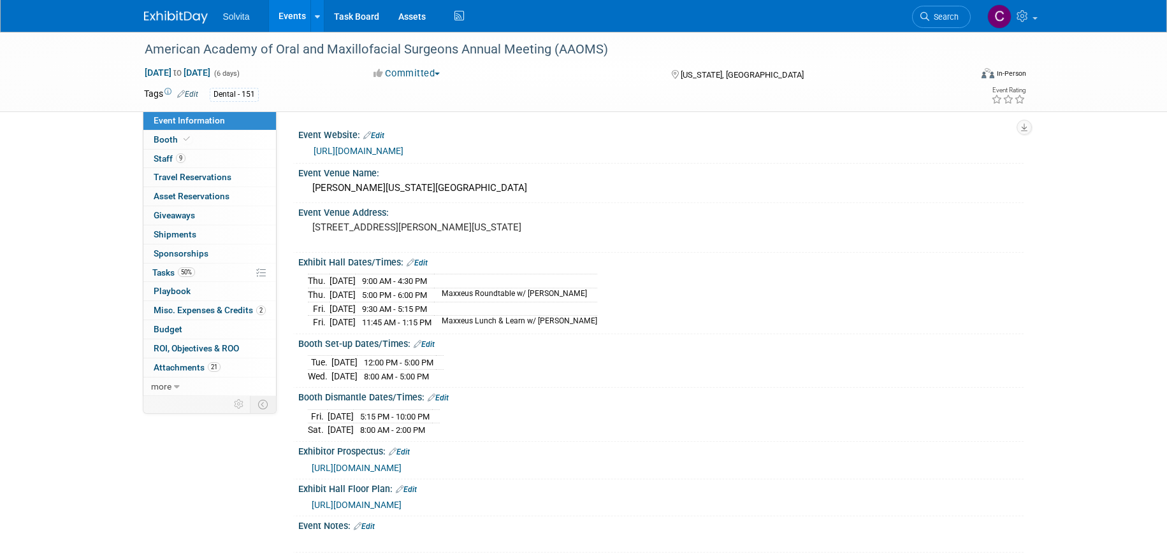
click at [732, 296] on div "[DATE] 9:00 AM - 4:30 PM [DATE] 5:00 PM - 6:00 PM Maxxeus Roundtable w/ [PERSON…" at bounding box center [661, 300] width 706 height 58
click at [291, 18] on link "Events" at bounding box center [292, 16] width 47 height 32
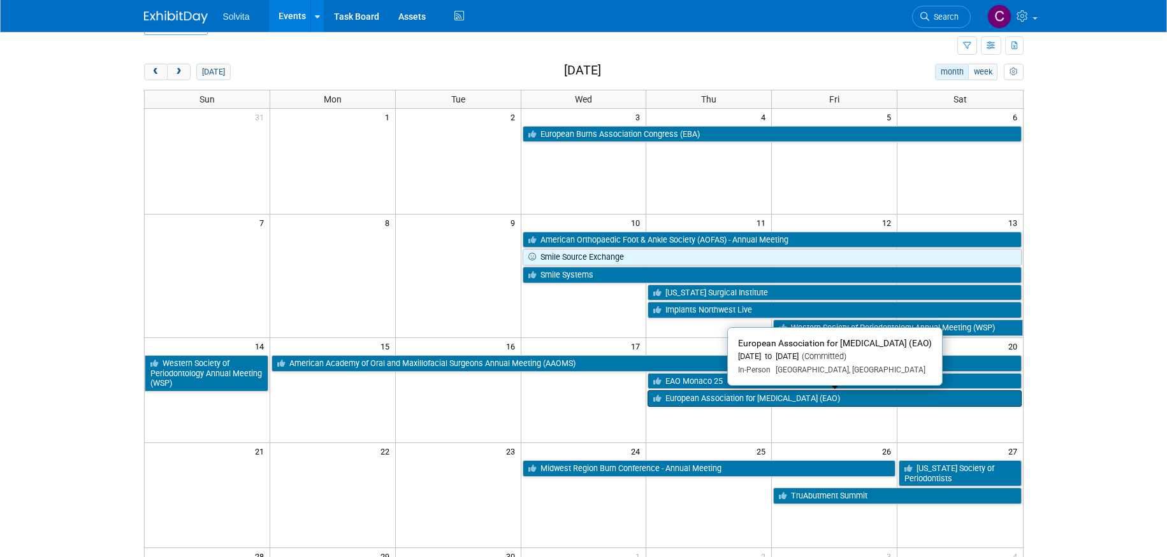
scroll to position [64, 0]
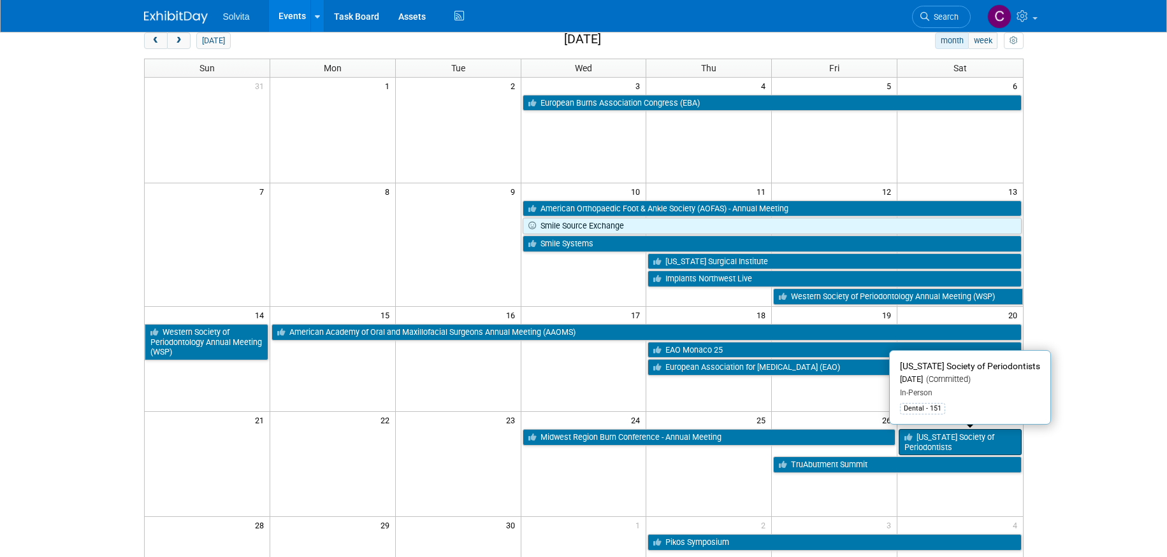
click at [974, 447] on link "[US_STATE] Society of Periodontists" at bounding box center [959, 442] width 122 height 26
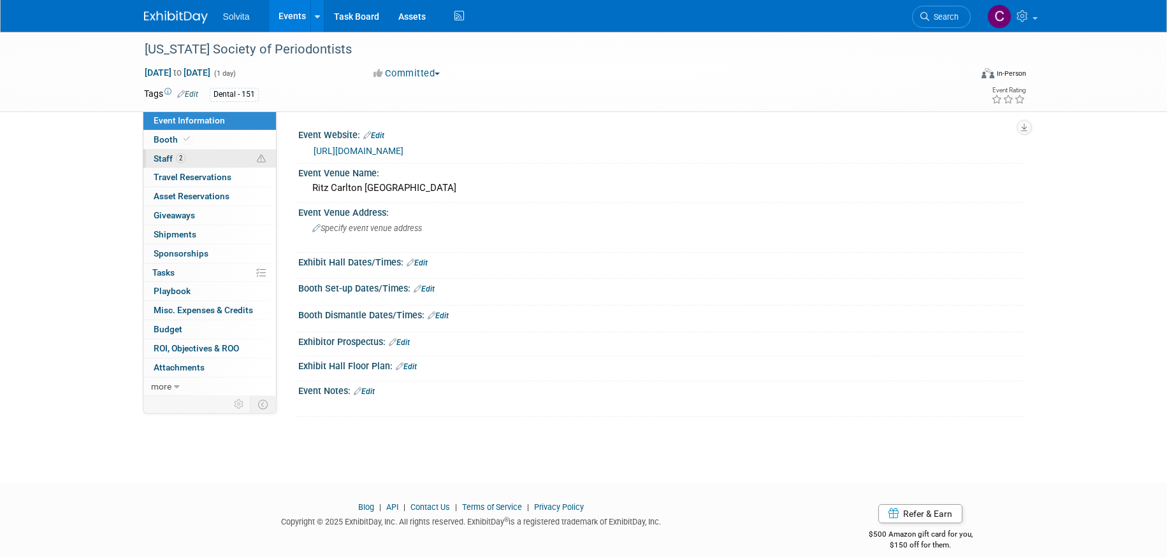
click at [159, 155] on span "Staff 2" at bounding box center [170, 159] width 32 height 10
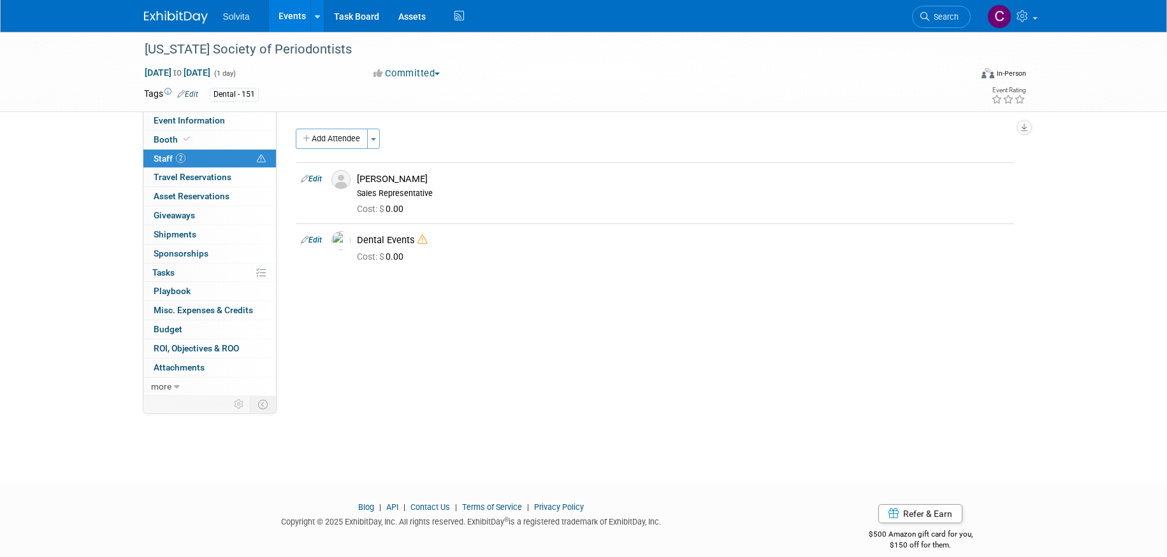
click at [296, 17] on link "Events" at bounding box center [292, 16] width 47 height 32
